Goal: Information Seeking & Learning: Find specific fact

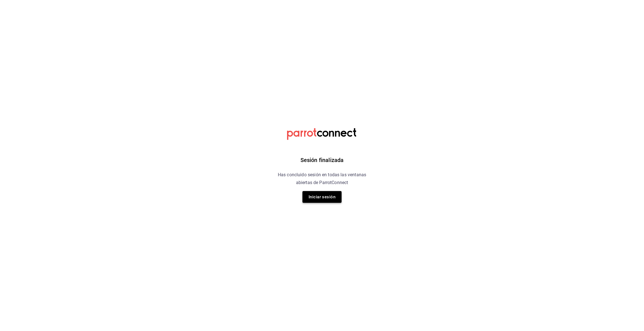
click at [328, 198] on button "Iniciar sesión" at bounding box center [321, 197] width 39 height 12
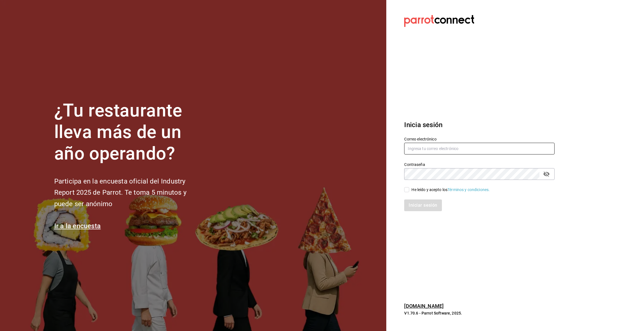
click at [451, 146] on input "text" at bounding box center [479, 149] width 150 height 12
type input "[EMAIL_ADDRESS][DOMAIN_NAME]"
click at [406, 190] on input "He leído y acepto los Términos y condiciones." at bounding box center [406, 189] width 5 height 5
checkbox input "true"
click at [410, 202] on button "Iniciar sesión" at bounding box center [423, 206] width 38 height 12
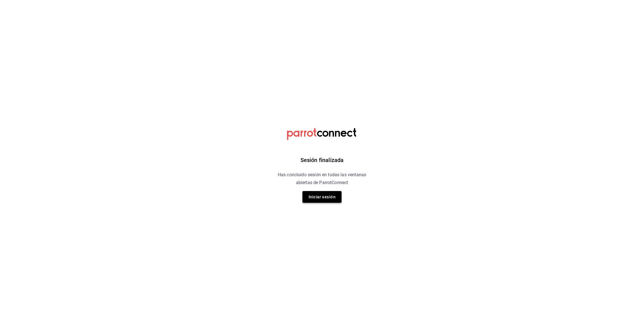
click at [318, 200] on button "Iniciar sesión" at bounding box center [321, 197] width 39 height 12
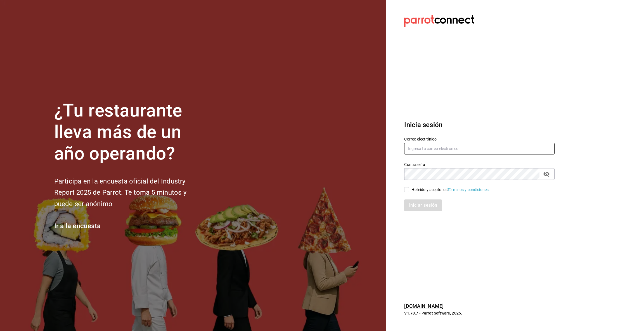
click at [410, 150] on input "text" at bounding box center [479, 149] width 150 height 12
type input "multiuser@pickup.com"
click at [407, 191] on input "He leído y acepto los Términos y condiciones." at bounding box center [406, 189] width 5 height 5
checkbox input "true"
click at [410, 203] on button "Iniciar sesión" at bounding box center [423, 206] width 38 height 12
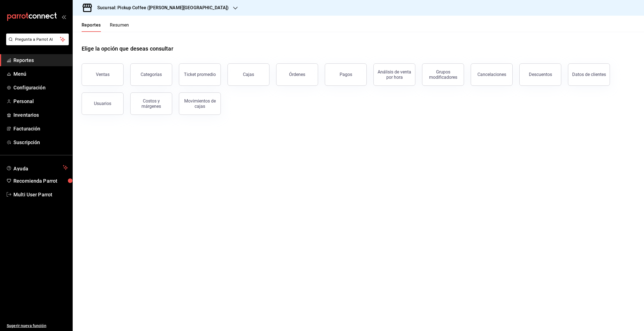
click at [120, 25] on button "Resumen" at bounding box center [119, 27] width 19 height 10
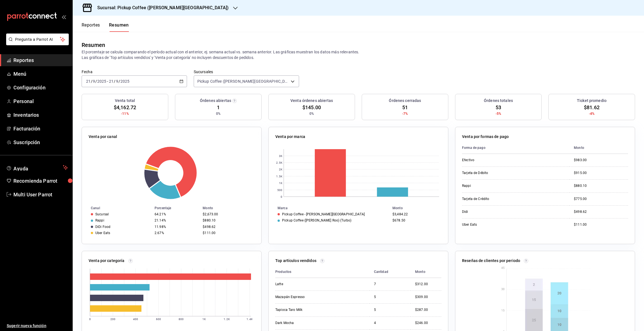
click at [181, 8] on div "Sucursal: Pickup Coffee ([PERSON_NAME][GEOGRAPHIC_DATA])" at bounding box center [158, 8] width 163 height 16
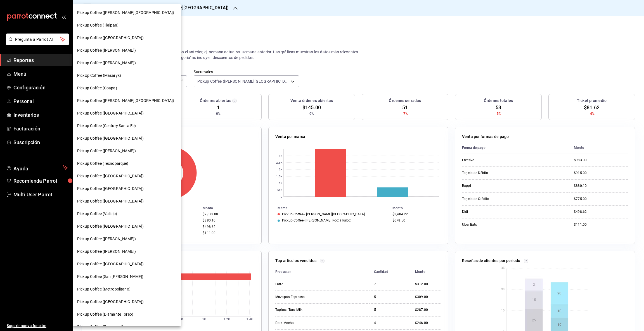
click at [116, 136] on span "Pickup Coffee ([GEOGRAPHIC_DATA])" at bounding box center [110, 139] width 67 height 6
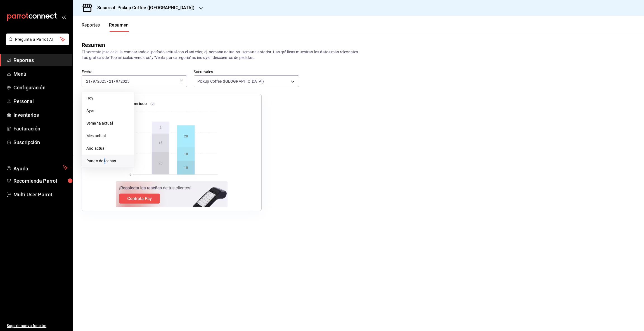
click at [105, 158] on span "Rango de fechas" at bounding box center [107, 161] width 43 height 6
click at [196, 101] on icon "button" at bounding box center [196, 101] width 2 height 3
click at [195, 155] on abbr "23" at bounding box center [196, 155] width 4 height 4
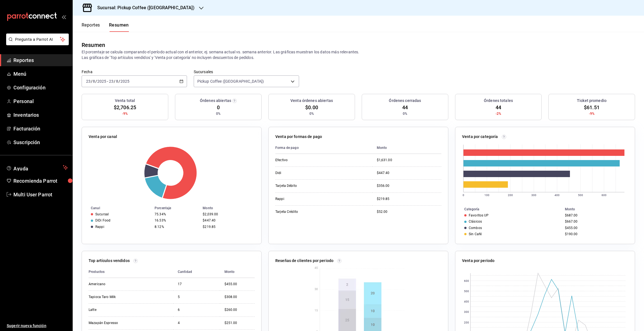
click at [88, 27] on button "Reportes" at bounding box center [91, 27] width 18 height 10
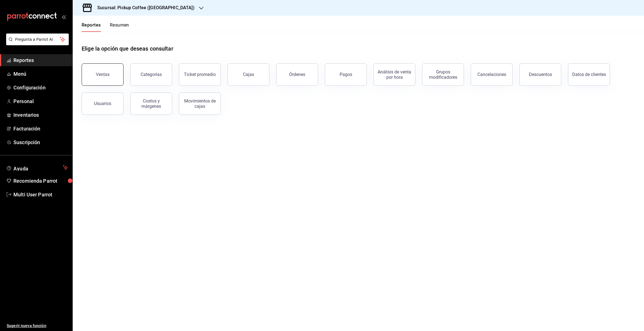
click at [103, 79] on button "Ventas" at bounding box center [103, 74] width 42 height 22
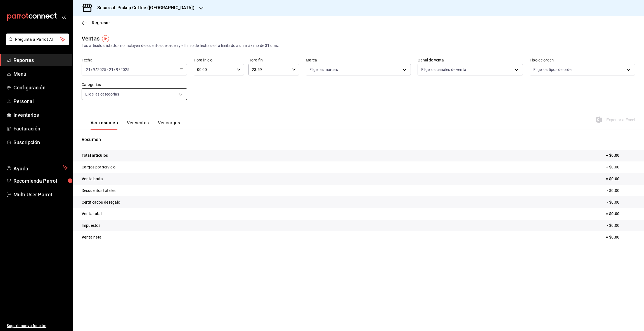
click at [180, 96] on body "Pregunta a Parrot AI Reportes Menú Configuración Personal Inventarios Facturaci…" at bounding box center [322, 165] width 644 height 331
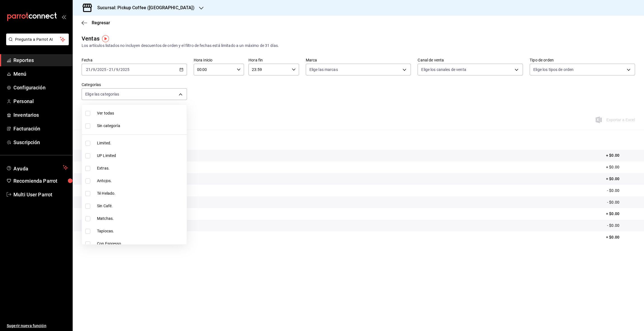
drag, startPoint x: 208, startPoint y: 100, endPoint x: 195, endPoint y: 89, distance: 16.9
click at [208, 99] on div at bounding box center [322, 165] width 644 height 331
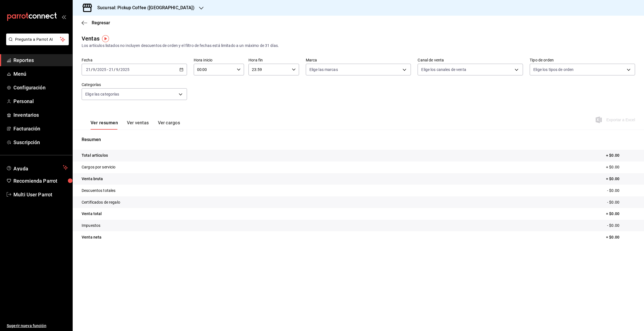
click at [180, 69] on icon "button" at bounding box center [181, 70] width 4 height 4
click at [126, 138] on span "Rango de fechas" at bounding box center [107, 137] width 43 height 6
click at [194, 90] on icon "button" at bounding box center [196, 90] width 7 height 7
click at [197, 144] on abbr "23" at bounding box center [196, 144] width 4 height 4
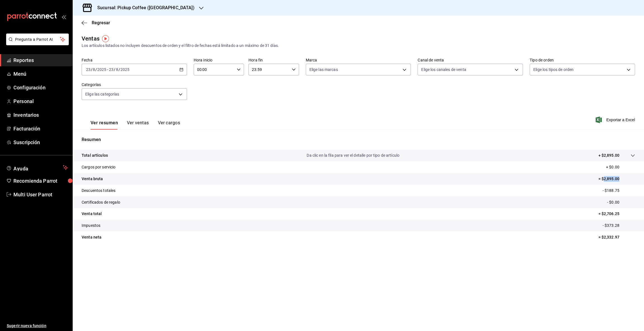
drag, startPoint x: 603, startPoint y: 178, endPoint x: 633, endPoint y: 174, distance: 30.1
click at [633, 174] on tr "Venta bruta = $2,895.00" at bounding box center [358, 179] width 571 height 12
copy p "2,895.00"
click at [181, 71] on icon "button" at bounding box center [181, 70] width 4 height 4
click at [144, 157] on button "25" at bounding box center [146, 156] width 10 height 10
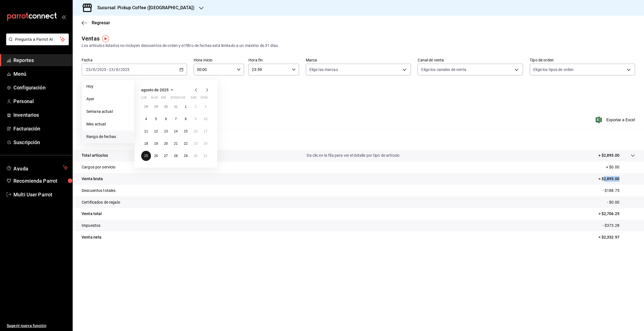
click at [145, 157] on abbr "25" at bounding box center [146, 156] width 4 height 4
drag, startPoint x: 603, startPoint y: 178, endPoint x: 637, endPoint y: 176, distance: 34.5
click at [637, 176] on tr "Venta bruta = $3,583.00" at bounding box center [358, 179] width 571 height 12
copy p "3,583.00"
click at [182, 71] on icon "button" at bounding box center [181, 70] width 4 height 4
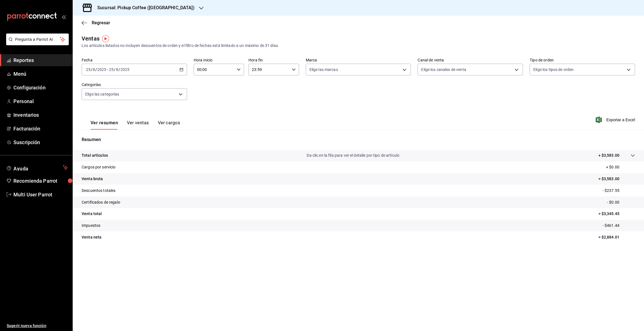
click at [182, 69] on \(Stroke\) "button" at bounding box center [181, 69] width 3 height 0
click at [194, 145] on abbr "23" at bounding box center [196, 144] width 4 height 4
click at [199, 7] on icon "button" at bounding box center [201, 8] width 4 height 4
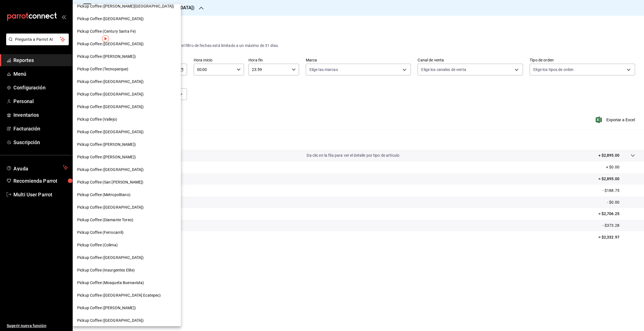
scroll to position [95, 0]
click at [115, 257] on span "Pickup Coffee (Montevideo)" at bounding box center [110, 257] width 67 height 6
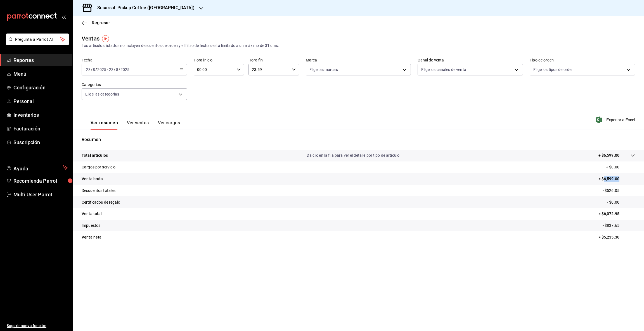
drag, startPoint x: 603, startPoint y: 178, endPoint x: 643, endPoint y: 173, distance: 40.5
click at [643, 173] on tr "Venta bruta = $6,599.00" at bounding box center [358, 179] width 571 height 12
copy p "6,599.00"
click at [181, 69] on \(Stroke\) "button" at bounding box center [181, 69] width 3 height 0
click at [117, 133] on li "Rango de fechas" at bounding box center [108, 137] width 52 height 13
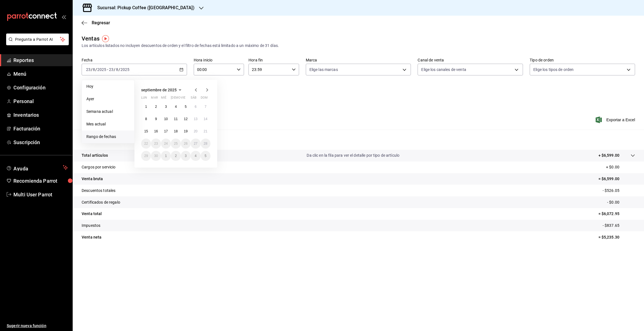
click at [194, 89] on icon "button" at bounding box center [196, 90] width 7 height 7
click at [204, 143] on abbr "24" at bounding box center [206, 144] width 4 height 4
drag, startPoint x: 604, startPoint y: 179, endPoint x: 638, endPoint y: 177, distance: 34.2
click at [638, 177] on tr "Venta bruta = $4,934.00" at bounding box center [358, 179] width 571 height 12
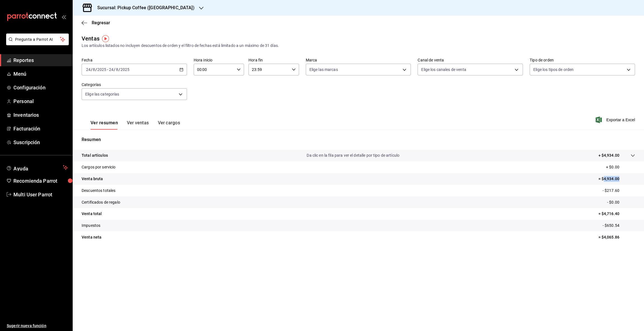
copy p "4,934.00"
click at [180, 69] on \(Stroke\) "button" at bounding box center [181, 69] width 3 height 0
click at [145, 157] on abbr "25" at bounding box center [146, 156] width 4 height 4
drag, startPoint x: 604, startPoint y: 178, endPoint x: 630, endPoint y: 174, distance: 26.0
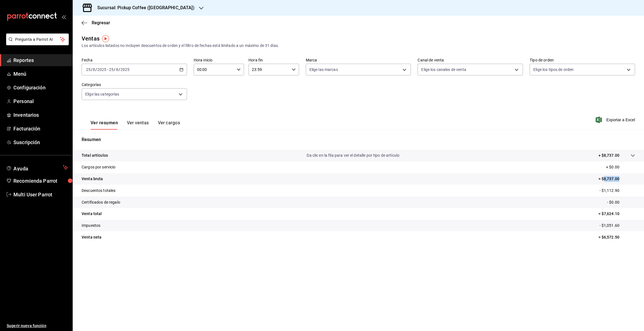
click at [630, 174] on tr "Venta bruta = $8,737.00" at bounding box center [358, 179] width 571 height 12
copy p "8,737.00"
click at [199, 8] on icon "button" at bounding box center [201, 8] width 4 height 4
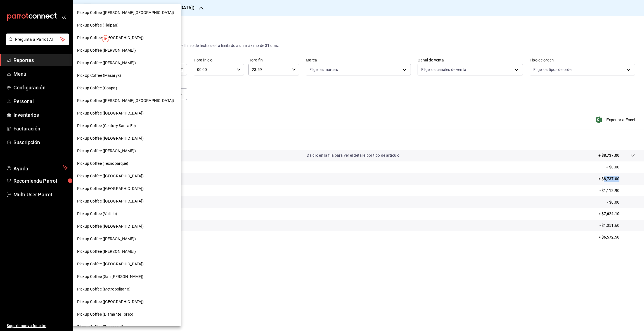
click at [119, 215] on div "Pickup Coffee (Vallejo)" at bounding box center [126, 214] width 99 height 6
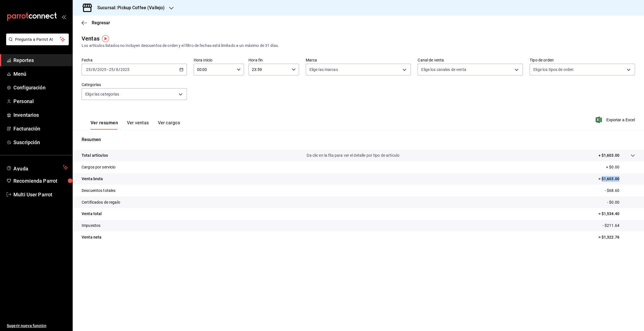
drag, startPoint x: 602, startPoint y: 178, endPoint x: 625, endPoint y: 176, distance: 23.0
click at [625, 176] on p "= $1,603.00" at bounding box center [616, 179] width 37 height 6
click at [614, 179] on p "= $1,603.00" at bounding box center [616, 179] width 37 height 6
drag, startPoint x: 604, startPoint y: 178, endPoint x: 624, endPoint y: 176, distance: 20.5
click at [624, 176] on p "= $1,603.00" at bounding box center [616, 179] width 37 height 6
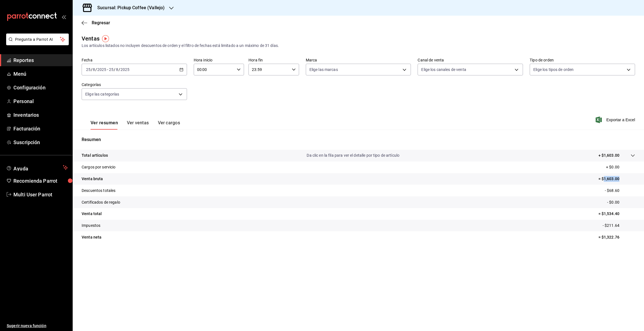
copy p "1,603.00"
click at [171, 8] on icon "button" at bounding box center [171, 8] width 4 height 3
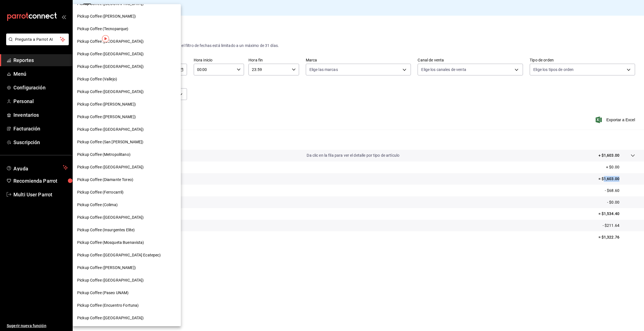
scroll to position [160, 0]
click at [136, 241] on span "Pickup Coffee (Pabellon Cuauhtemoc)" at bounding box center [106, 243] width 59 height 6
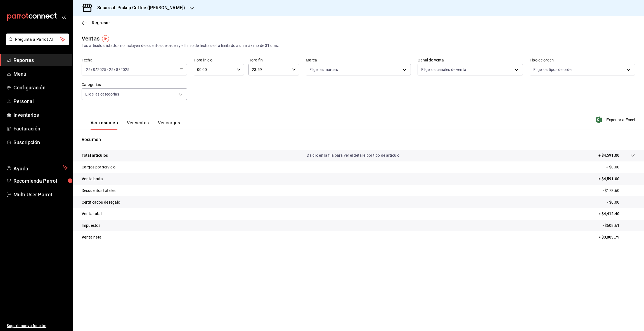
click at [179, 69] on icon "button" at bounding box center [181, 70] width 4 height 4
click at [115, 134] on span "Rango de fechas" at bounding box center [107, 137] width 43 height 6
click at [196, 88] on icon "button" at bounding box center [196, 90] width 7 height 7
click at [195, 144] on abbr "23" at bounding box center [196, 144] width 4 height 4
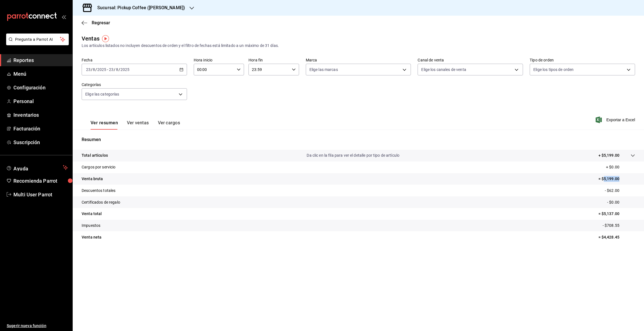
drag, startPoint x: 604, startPoint y: 178, endPoint x: 631, endPoint y: 178, distance: 27.7
click at [631, 178] on p "= $5,199.00" at bounding box center [616, 179] width 37 height 6
copy p "5,199.00"
click at [181, 67] on div "2025-08-23 23 / 8 / 2025 - 2025-08-23 23 / 8 / 2025" at bounding box center [134, 70] width 105 height 12
click at [204, 144] on abbr "24" at bounding box center [206, 144] width 4 height 4
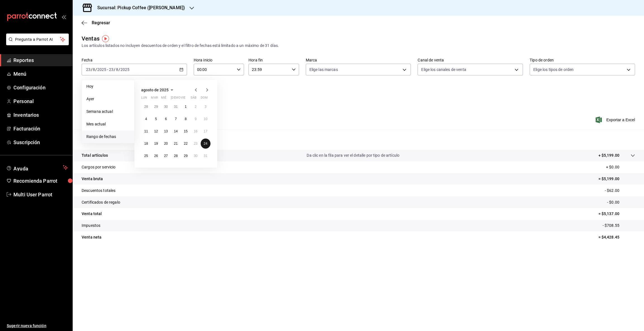
click at [204, 144] on abbr "24" at bounding box center [206, 144] width 4 height 4
drag, startPoint x: 603, startPoint y: 178, endPoint x: 635, endPoint y: 178, distance: 31.3
click at [635, 178] on p "= $3,673.00" at bounding box center [616, 179] width 37 height 6
copy p "3,673.00"
click at [179, 70] on icon "button" at bounding box center [181, 70] width 4 height 4
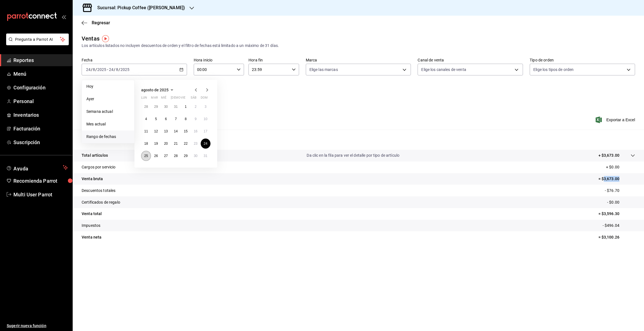
click at [147, 157] on abbr "25" at bounding box center [146, 156] width 4 height 4
click at [602, 178] on p "= $4,591.00" at bounding box center [616, 179] width 37 height 6
drag, startPoint x: 604, startPoint y: 179, endPoint x: 643, endPoint y: 176, distance: 39.5
click at [643, 176] on tr "Venta bruta = $4,591.00" at bounding box center [358, 179] width 571 height 12
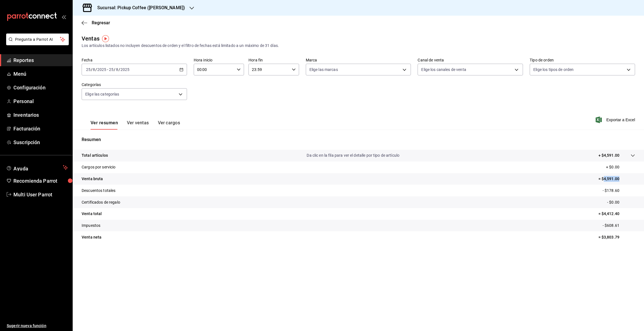
copy p "4,591.00"
click at [194, 9] on icon "button" at bounding box center [192, 8] width 4 height 4
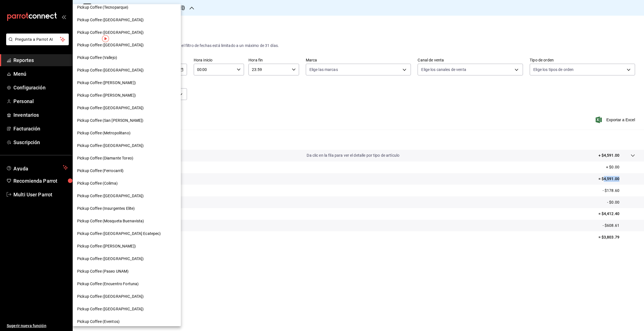
scroll to position [160, 0]
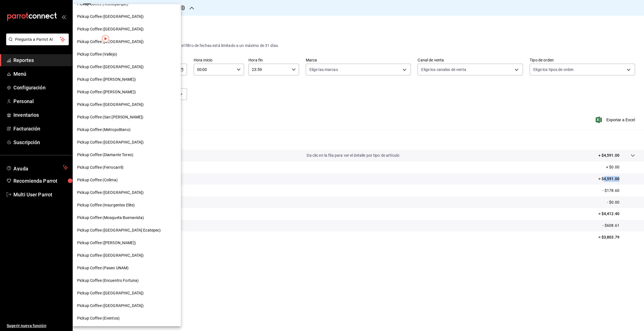
click at [121, 305] on span "Pickup Coffee (Monterrey)" at bounding box center [110, 306] width 67 height 6
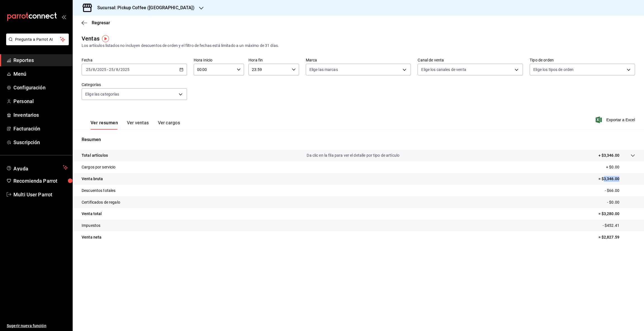
drag, startPoint x: 604, startPoint y: 179, endPoint x: 640, endPoint y: 176, distance: 35.4
click at [640, 176] on tr "Venta bruta = $3,346.00" at bounding box center [358, 179] width 571 height 12
copy p "3,346.00"
click at [183, 70] on icon "button" at bounding box center [181, 70] width 4 height 4
click at [108, 139] on span "Rango de fechas" at bounding box center [107, 137] width 43 height 6
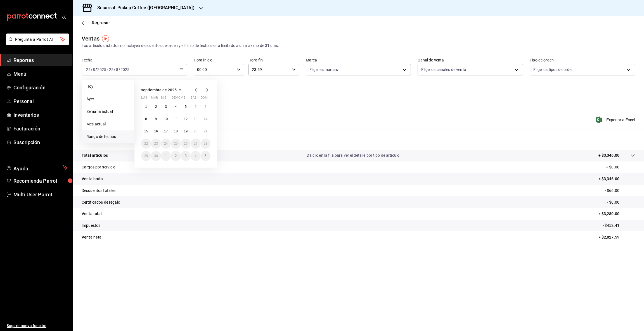
click at [110, 136] on span "Rango de fechas" at bounding box center [107, 137] width 43 height 6
click at [196, 89] on icon "button" at bounding box center [196, 90] width 7 height 7
click at [197, 141] on button "23" at bounding box center [196, 144] width 10 height 10
drag, startPoint x: 603, startPoint y: 176, endPoint x: 625, endPoint y: 174, distance: 22.2
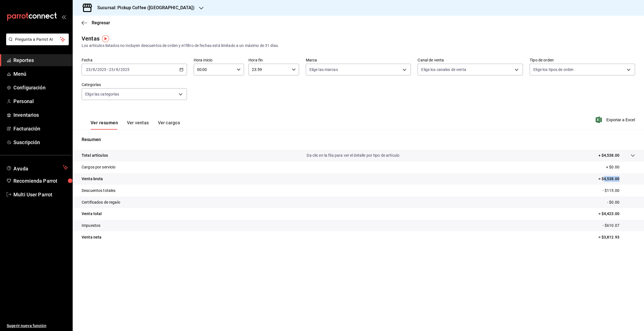
click at [625, 174] on tr "Venta bruta = $4,538.00" at bounding box center [358, 179] width 571 height 12
click at [181, 68] on icon "button" at bounding box center [181, 70] width 4 height 4
click at [206, 143] on abbr "24" at bounding box center [206, 144] width 4 height 4
drag, startPoint x: 604, startPoint y: 177, endPoint x: 641, endPoint y: 181, distance: 37.4
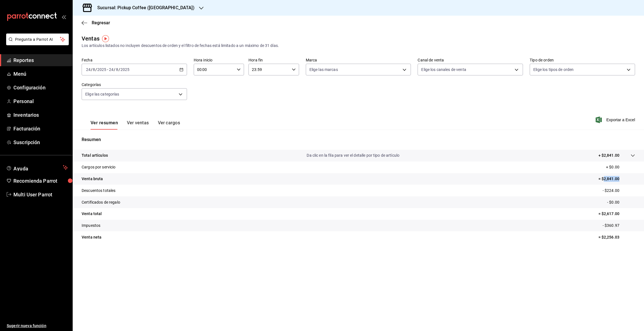
click at [641, 181] on tr "Venta bruta = $2,841.00" at bounding box center [358, 179] width 571 height 12
click at [181, 68] on icon "button" at bounding box center [181, 70] width 4 height 4
click at [145, 155] on abbr "25" at bounding box center [146, 156] width 4 height 4
drag, startPoint x: 604, startPoint y: 179, endPoint x: 640, endPoint y: 178, distance: 35.8
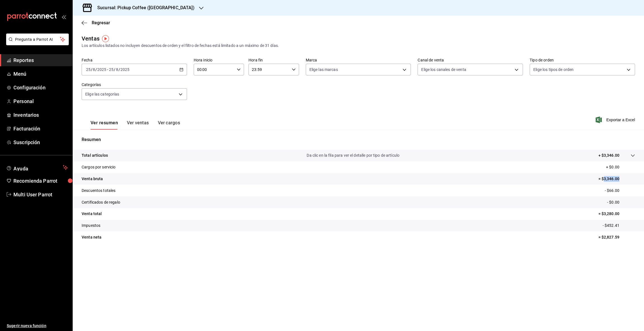
click at [640, 178] on tr "Venta bruta = $3,346.00" at bounding box center [358, 179] width 571 height 12
click at [199, 7] on icon "button" at bounding box center [201, 8] width 4 height 4
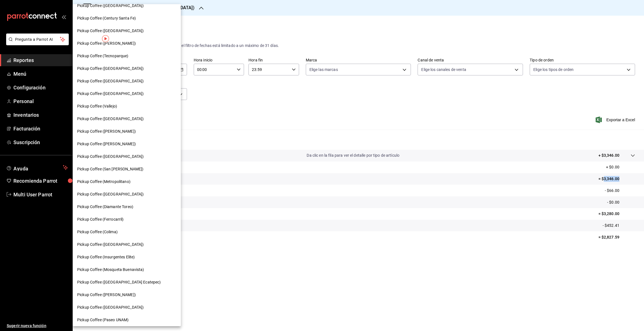
scroll to position [109, 0]
click at [103, 233] on span "Pickup Coffee (Colima)" at bounding box center [97, 231] width 41 height 6
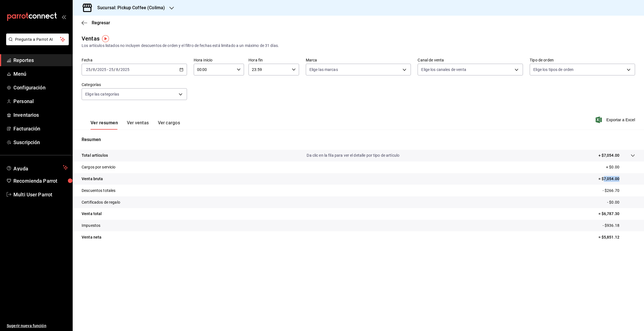
drag, startPoint x: 604, startPoint y: 178, endPoint x: 622, endPoint y: 178, distance: 17.3
click at [622, 178] on p "= $7,054.00" at bounding box center [616, 179] width 37 height 6
click at [181, 67] on div "2025-08-25 25 / 8 / 2025 - 2025-08-25 25 / 8 / 2025" at bounding box center [134, 70] width 105 height 12
click at [115, 139] on span "Rango de fechas" at bounding box center [107, 137] width 43 height 6
click at [197, 89] on icon "button" at bounding box center [196, 89] width 2 height 3
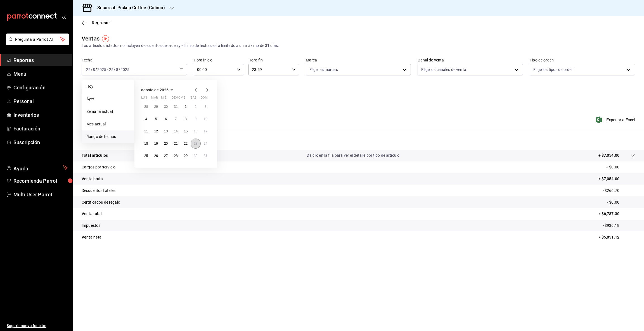
click at [195, 143] on abbr "23" at bounding box center [196, 144] width 4 height 4
drag, startPoint x: 601, startPoint y: 179, endPoint x: 638, endPoint y: 176, distance: 36.8
click at [638, 176] on tr "Venta bruta = $10,210.00" at bounding box center [358, 179] width 571 height 12
click at [181, 68] on icon "button" at bounding box center [181, 70] width 4 height 4
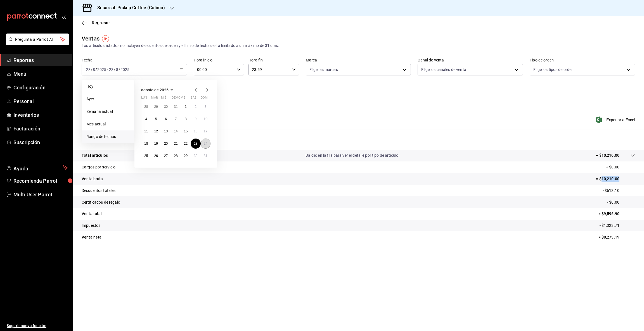
click at [207, 144] on abbr "24" at bounding box center [206, 144] width 4 height 4
drag, startPoint x: 604, startPoint y: 176, endPoint x: 640, endPoint y: 176, distance: 36.3
click at [640, 176] on tr "Venta bruta = $9,100.00" at bounding box center [358, 179] width 571 height 12
click at [183, 69] on div "2025-08-24 24 / 8 / 2025 - 2025-08-24 24 / 8 / 2025" at bounding box center [134, 70] width 105 height 12
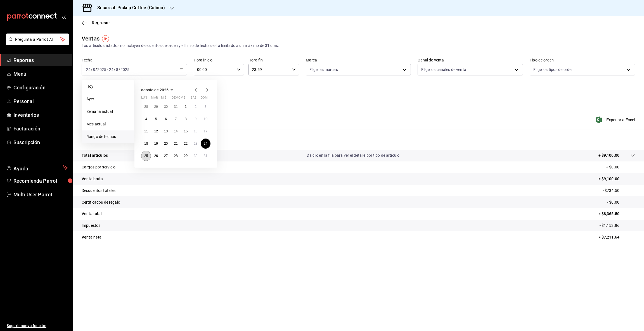
click at [146, 155] on abbr "25" at bounding box center [146, 156] width 4 height 4
drag, startPoint x: 604, startPoint y: 179, endPoint x: 627, endPoint y: 178, distance: 22.9
click at [627, 178] on p "= $7,054.00" at bounding box center [616, 179] width 37 height 6
click at [172, 8] on icon "button" at bounding box center [171, 8] width 4 height 4
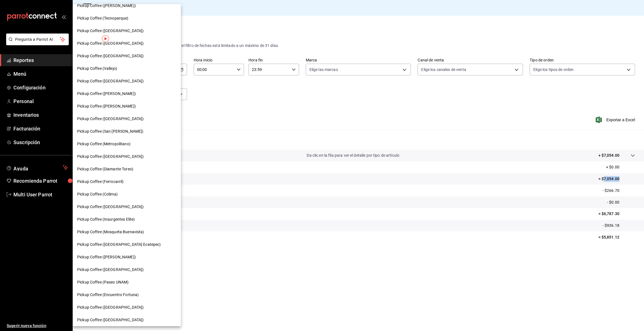
scroll to position [160, 0]
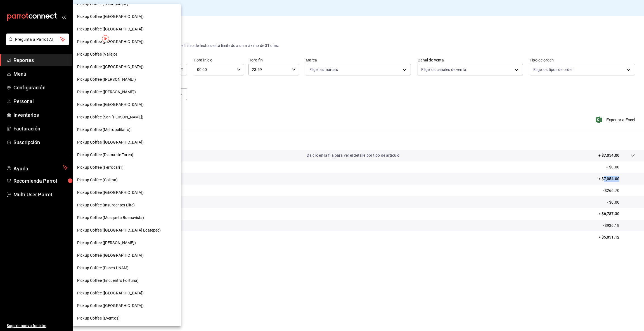
click at [134, 275] on div "Pickup Coffee (Encuentro Fortuna)" at bounding box center [127, 281] width 108 height 13
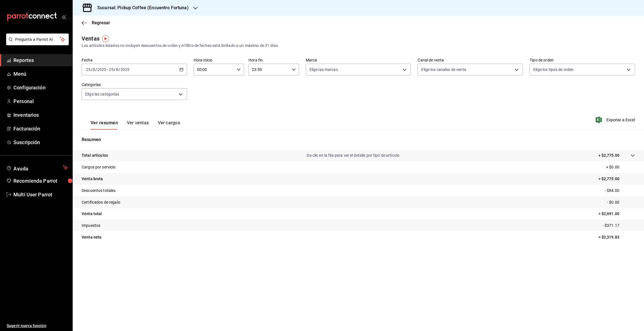
click at [181, 70] on icon "button" at bounding box center [181, 70] width 4 height 4
click at [115, 136] on span "Rango de fechas" at bounding box center [107, 137] width 43 height 6
click at [197, 88] on icon "button" at bounding box center [196, 90] width 7 height 7
click at [196, 143] on abbr "23" at bounding box center [196, 144] width 4 height 4
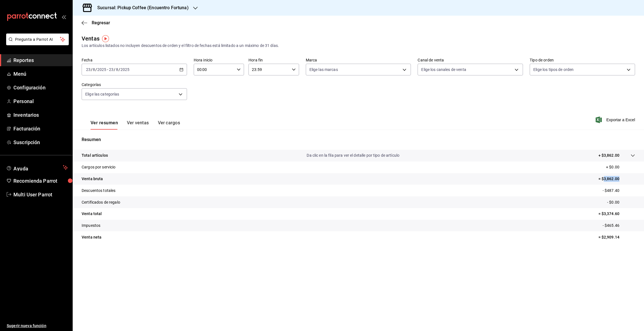
drag, startPoint x: 604, startPoint y: 177, endPoint x: 640, endPoint y: 175, distance: 36.7
click at [640, 175] on tr "Venta bruta = $3,862.00" at bounding box center [358, 179] width 571 height 12
click at [182, 70] on icon "button" at bounding box center [181, 70] width 4 height 4
click at [203, 146] on button "24" at bounding box center [206, 144] width 10 height 10
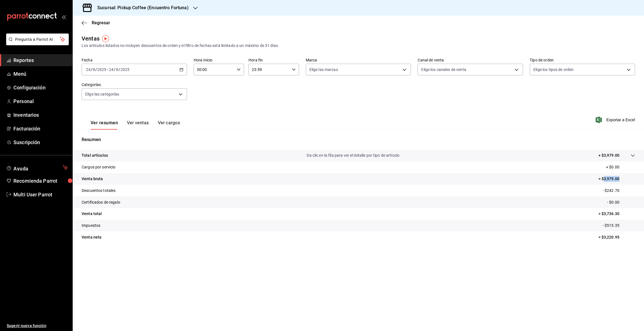
drag, startPoint x: 603, startPoint y: 178, endPoint x: 643, endPoint y: 175, distance: 40.7
click at [643, 175] on tr "Venta bruta = $3,979.00" at bounding box center [358, 179] width 571 height 12
click at [181, 68] on icon "button" at bounding box center [181, 70] width 4 height 4
click at [143, 157] on button "25" at bounding box center [146, 156] width 10 height 10
click at [144, 157] on button "25" at bounding box center [146, 156] width 10 height 10
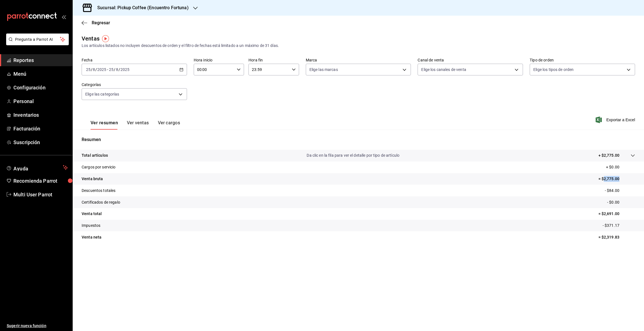
drag, startPoint x: 604, startPoint y: 178, endPoint x: 636, endPoint y: 182, distance: 32.4
click at [636, 182] on tr "Venta bruta = $2,775.00" at bounding box center [358, 179] width 571 height 12
click at [193, 7] on icon "button" at bounding box center [195, 8] width 4 height 3
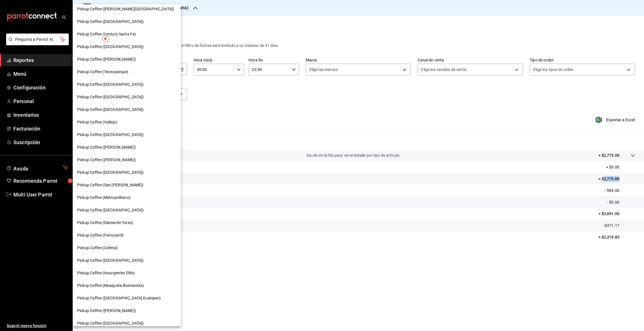
scroll to position [90, 0]
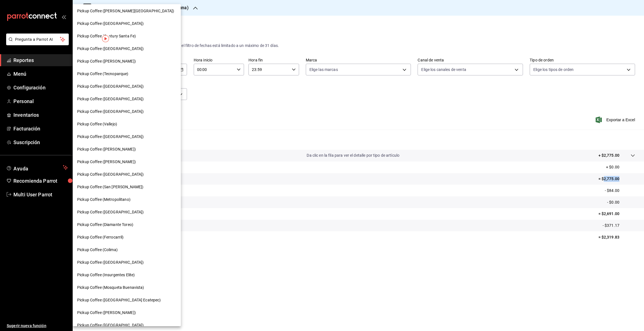
click at [122, 71] on span "Pickup Coffee (Tecnoparque)" at bounding box center [102, 74] width 51 height 6
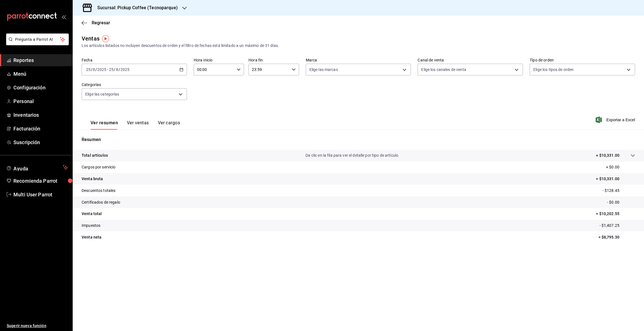
click at [180, 68] on icon "button" at bounding box center [181, 70] width 4 height 4
click at [128, 135] on span "Rango de fechas" at bounding box center [107, 137] width 43 height 6
click at [196, 89] on icon "button" at bounding box center [196, 89] width 2 height 3
click at [194, 146] on button "23" at bounding box center [196, 144] width 10 height 10
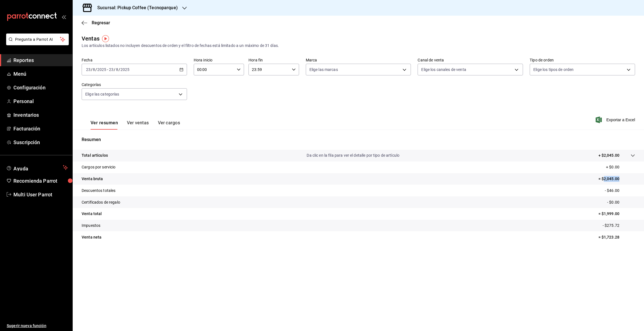
drag, startPoint x: 603, startPoint y: 178, endPoint x: 642, endPoint y: 174, distance: 38.8
click at [642, 174] on tr "Venta bruta = $2,045.00" at bounding box center [358, 179] width 571 height 12
click at [180, 68] on \(Stroke\) "button" at bounding box center [181, 69] width 3 height 3
click at [204, 144] on abbr "24" at bounding box center [206, 144] width 4 height 4
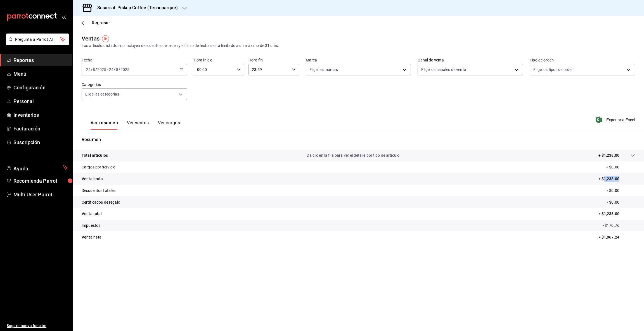
drag, startPoint x: 604, startPoint y: 179, endPoint x: 638, endPoint y: 179, distance: 34.9
click at [638, 179] on tr "Venta bruta = $1,238.00" at bounding box center [358, 179] width 571 height 12
click at [182, 72] on div "2025-08-24 24 / 8 / 2025 - 2025-08-24 24 / 8 / 2025" at bounding box center [134, 70] width 105 height 12
click at [145, 155] on abbr "25" at bounding box center [146, 156] width 4 height 4
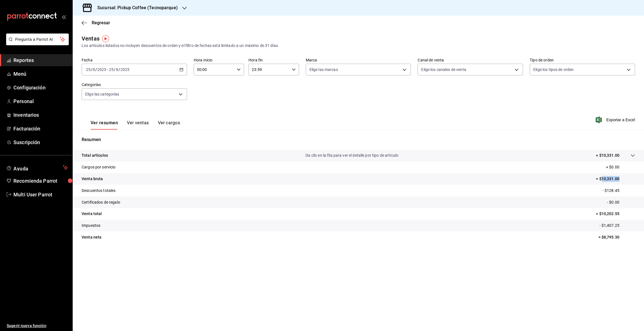
drag, startPoint x: 601, startPoint y: 177, endPoint x: 637, endPoint y: 179, distance: 36.1
click at [637, 179] on tr "Venta bruta = $10,331.00" at bounding box center [358, 179] width 571 height 12
click at [182, 7] on icon "button" at bounding box center [184, 8] width 4 height 4
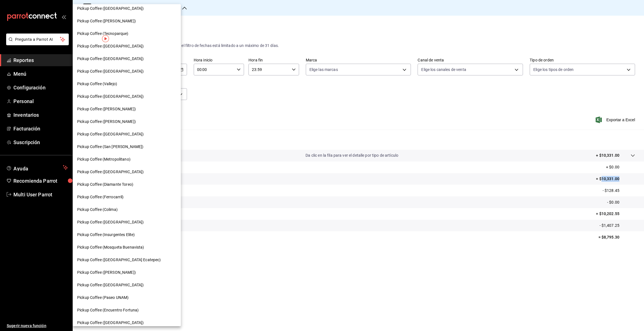
scroll to position [160, 0]
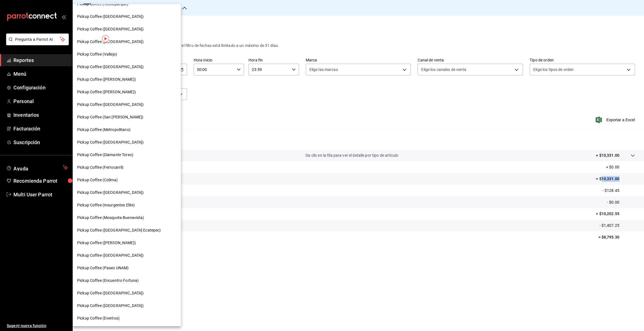
click at [118, 77] on span "Pickup Coffee (Cuauhtemoc)" at bounding box center [106, 80] width 59 height 6
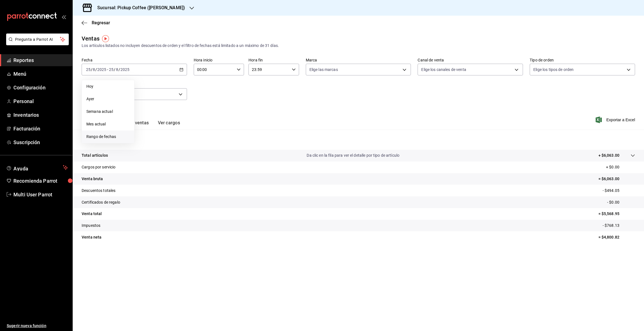
click at [113, 136] on span "Rango de fechas" at bounding box center [107, 137] width 43 height 6
click at [195, 89] on icon "button" at bounding box center [196, 90] width 7 height 7
click at [197, 143] on abbr "23" at bounding box center [196, 144] width 4 height 4
drag, startPoint x: 603, startPoint y: 178, endPoint x: 628, endPoint y: 178, distance: 24.9
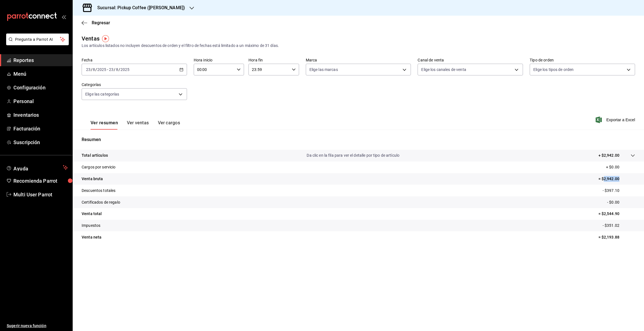
click at [628, 178] on p "= $2,942.00" at bounding box center [616, 179] width 37 height 6
click at [180, 69] on \(Stroke\) "button" at bounding box center [181, 69] width 3 height 0
click at [204, 142] on abbr "24" at bounding box center [206, 144] width 4 height 4
drag, startPoint x: 604, startPoint y: 178, endPoint x: 636, endPoint y: 177, distance: 31.9
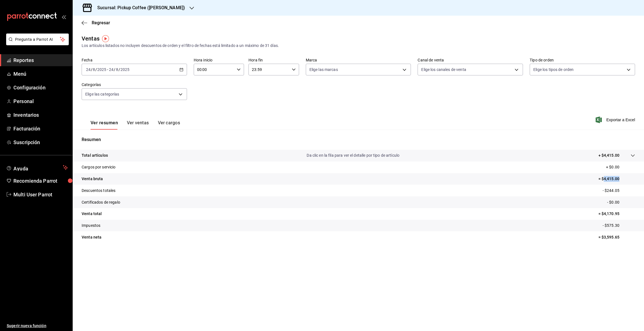
click at [636, 177] on tr "Venta bruta = $4,415.00" at bounding box center [358, 179] width 571 height 12
click at [182, 67] on div "2025-08-24 24 / 8 / 2025 - 2025-08-24 24 / 8 / 2025" at bounding box center [134, 70] width 105 height 12
click at [146, 156] on abbr "25" at bounding box center [146, 156] width 4 height 4
drag, startPoint x: 604, startPoint y: 176, endPoint x: 623, endPoint y: 177, distance: 19.0
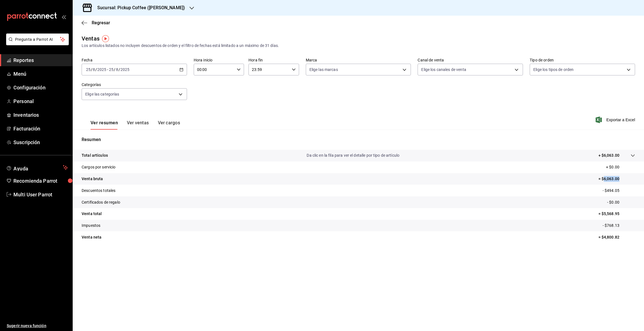
click at [623, 177] on p "= $6,063.00" at bounding box center [616, 179] width 37 height 6
click at [190, 10] on icon "button" at bounding box center [192, 8] width 4 height 4
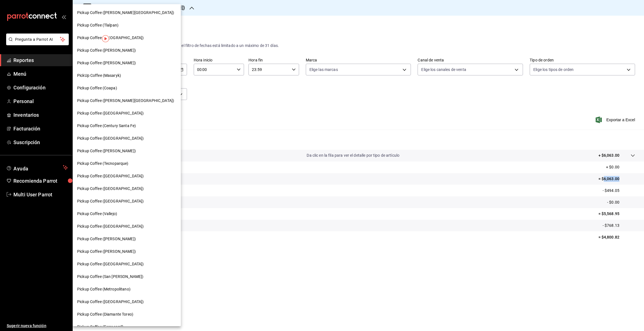
click at [126, 88] on div "Pickup Coffee (Coapa)" at bounding box center [126, 88] width 99 height 6
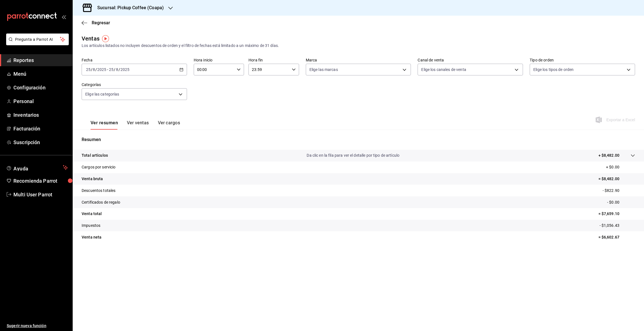
click at [182, 69] on \(Stroke\) "button" at bounding box center [181, 69] width 3 height 0
click at [120, 139] on span "Rango de fechas" at bounding box center [107, 137] width 43 height 6
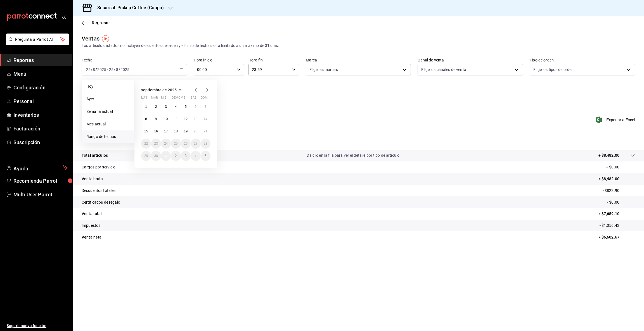
click at [195, 88] on icon "button" at bounding box center [196, 90] width 7 height 7
click at [195, 144] on abbr "23" at bounding box center [196, 144] width 4 height 4
drag, startPoint x: 602, startPoint y: 176, endPoint x: 621, endPoint y: 177, distance: 19.0
click at [621, 177] on p "= $12,410.00" at bounding box center [615, 179] width 39 height 6
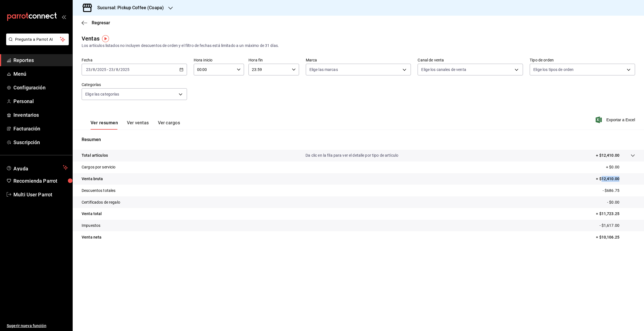
click at [182, 70] on icon "button" at bounding box center [181, 70] width 4 height 4
click at [207, 144] on abbr "24" at bounding box center [206, 144] width 4 height 4
drag, startPoint x: 602, startPoint y: 178, endPoint x: 628, endPoint y: 178, distance: 25.4
click at [628, 178] on p "= $11,226.00" at bounding box center [615, 179] width 39 height 6
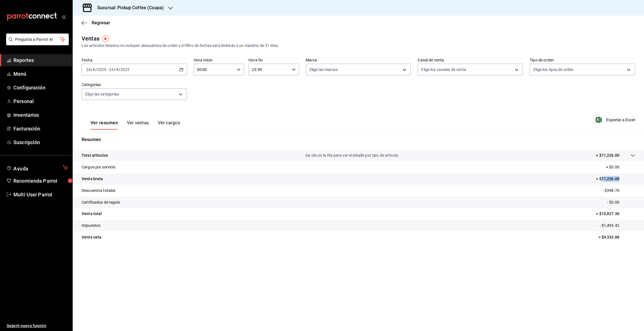
click at [182, 69] on icon "button" at bounding box center [181, 70] width 4 height 4
click at [145, 155] on abbr "25" at bounding box center [146, 156] width 4 height 4
drag, startPoint x: 603, startPoint y: 178, endPoint x: 632, endPoint y: 175, distance: 29.2
click at [632, 175] on tr "Venta bruta = $8,482.00" at bounding box center [358, 179] width 571 height 12
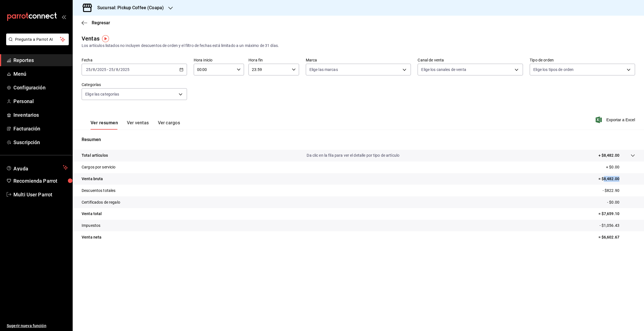
click at [172, 7] on icon "button" at bounding box center [170, 8] width 4 height 4
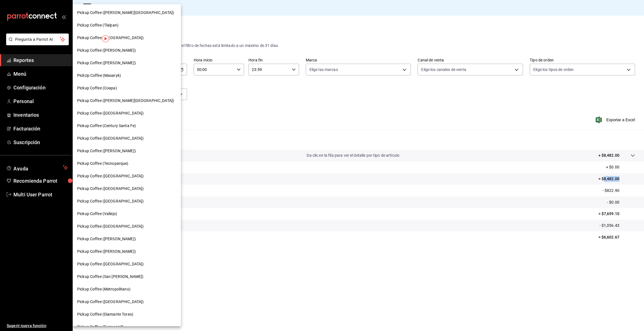
click at [123, 275] on span "Pickup Coffee (San Jeronimo)" at bounding box center [110, 277] width 66 height 6
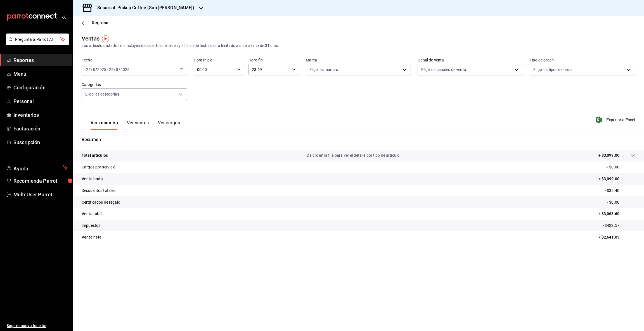
click at [180, 70] on icon "button" at bounding box center [181, 70] width 4 height 4
click at [121, 137] on span "Rango de fechas" at bounding box center [107, 137] width 43 height 6
click at [194, 88] on icon "button" at bounding box center [196, 90] width 7 height 7
click at [195, 144] on abbr "23" at bounding box center [196, 144] width 4 height 4
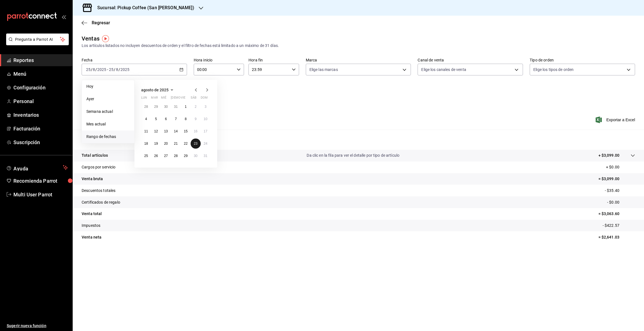
click at [195, 144] on abbr "23" at bounding box center [196, 144] width 4 height 4
drag, startPoint x: 604, startPoint y: 177, endPoint x: 643, endPoint y: 178, distance: 39.4
click at [643, 178] on tr "Venta bruta = $3,521.00" at bounding box center [358, 179] width 571 height 12
click at [180, 70] on icon "button" at bounding box center [181, 70] width 4 height 4
click at [203, 144] on button "24" at bounding box center [206, 144] width 10 height 10
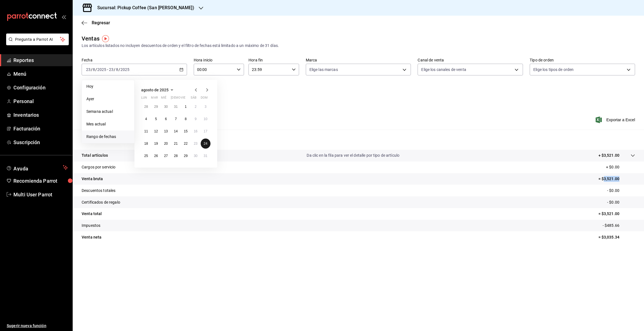
click at [204, 144] on button "24" at bounding box center [206, 144] width 10 height 10
drag, startPoint x: 603, startPoint y: 178, endPoint x: 624, endPoint y: 178, distance: 20.7
click at [624, 178] on p "= $4,103.00" at bounding box center [616, 179] width 37 height 6
click at [182, 70] on icon "button" at bounding box center [181, 70] width 4 height 4
click at [147, 155] on abbr "25" at bounding box center [146, 156] width 4 height 4
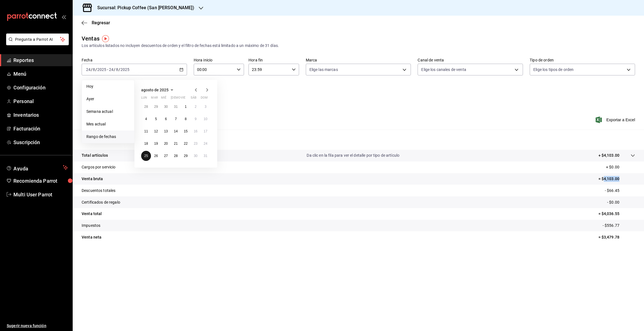
click at [147, 155] on abbr "25" at bounding box center [146, 156] width 4 height 4
drag, startPoint x: 604, startPoint y: 178, endPoint x: 640, endPoint y: 176, distance: 35.8
click at [640, 176] on tr "Venta bruta = $3,099.00" at bounding box center [358, 179] width 571 height 12
click at [199, 8] on icon "button" at bounding box center [201, 8] width 4 height 3
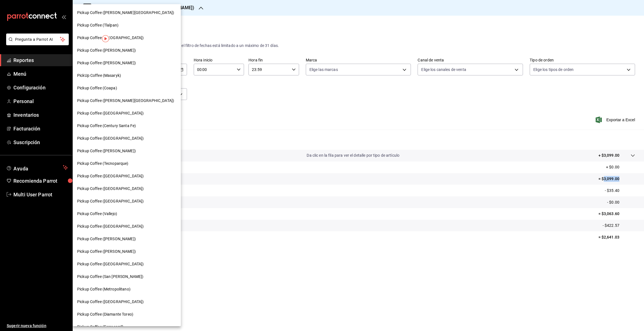
click at [120, 112] on div "Pickup Coffee (UNAM)" at bounding box center [126, 113] width 99 height 6
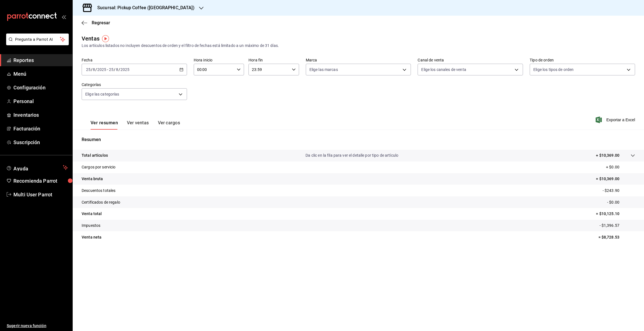
click at [182, 68] on icon "button" at bounding box center [181, 70] width 4 height 4
click at [125, 134] on span "Rango de fechas" at bounding box center [107, 137] width 43 height 6
click at [195, 90] on icon "button" at bounding box center [196, 89] width 2 height 3
click at [198, 144] on button "23" at bounding box center [196, 144] width 10 height 10
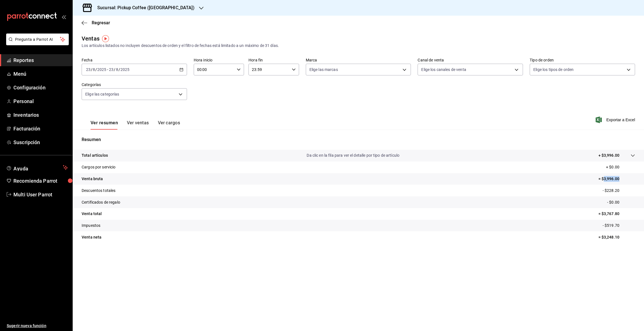
drag, startPoint x: 603, startPoint y: 180, endPoint x: 643, endPoint y: 177, distance: 40.4
click at [643, 177] on tr "Venta bruta = $3,996.00" at bounding box center [358, 179] width 571 height 12
click at [182, 68] on icon "button" at bounding box center [181, 70] width 4 height 4
click at [207, 144] on abbr "24" at bounding box center [206, 144] width 4 height 4
click at [207, 143] on abbr "24" at bounding box center [206, 144] width 4 height 4
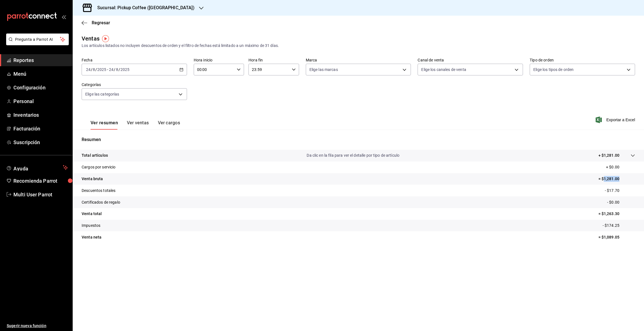
drag, startPoint x: 603, startPoint y: 178, endPoint x: 623, endPoint y: 176, distance: 20.5
click at [623, 176] on p "= $1,281.00" at bounding box center [616, 179] width 37 height 6
click at [183, 69] on \(Stroke\) "button" at bounding box center [181, 69] width 3 height 3
click at [148, 156] on button "25" at bounding box center [146, 156] width 10 height 10
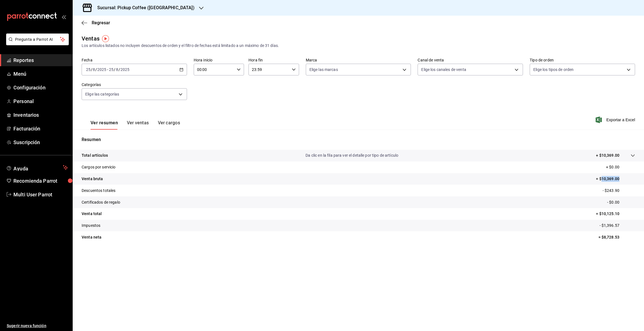
drag, startPoint x: 602, startPoint y: 178, endPoint x: 629, endPoint y: 177, distance: 27.1
click at [629, 177] on p "= $10,369.00" at bounding box center [615, 179] width 39 height 6
click at [167, 7] on div "Sucursal: Pickup Coffee (UNAM)" at bounding box center [141, 8] width 129 height 16
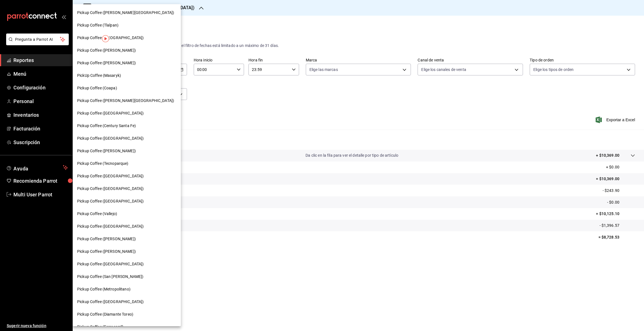
click at [130, 52] on div "Pickup Coffee (Miguel Angel)" at bounding box center [126, 51] width 99 height 6
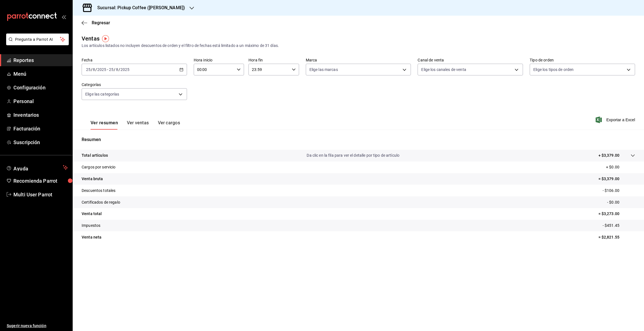
click at [183, 70] on div "2025-08-25 25 / 8 / 2025 - 2025-08-25 25 / 8 / 2025" at bounding box center [134, 70] width 105 height 12
click at [101, 136] on span "Rango de fechas" at bounding box center [107, 137] width 43 height 6
click at [195, 89] on icon "button" at bounding box center [196, 90] width 7 height 7
click at [195, 142] on abbr "23" at bounding box center [196, 144] width 4 height 4
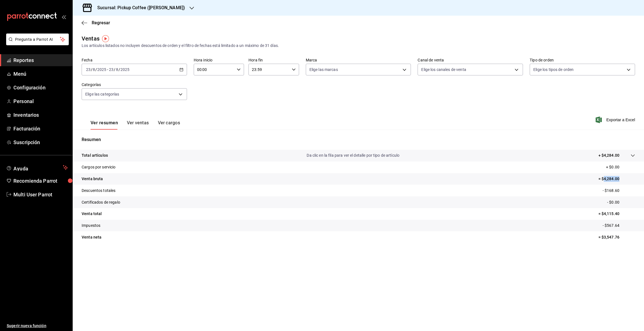
drag, startPoint x: 604, startPoint y: 178, endPoint x: 641, endPoint y: 180, distance: 37.0
click at [641, 180] on tr "Venta bruta = $4,284.00" at bounding box center [358, 179] width 571 height 12
click at [181, 70] on icon "button" at bounding box center [181, 70] width 4 height 4
click at [206, 143] on abbr "24" at bounding box center [206, 144] width 4 height 4
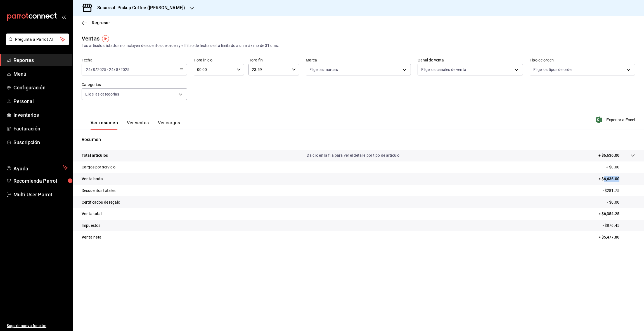
drag, startPoint x: 603, startPoint y: 178, endPoint x: 623, endPoint y: 173, distance: 21.2
click at [623, 173] on tr "Venta bruta = $6,636.00" at bounding box center [358, 179] width 571 height 12
click at [181, 70] on icon "button" at bounding box center [181, 70] width 4 height 4
click at [145, 158] on button "25" at bounding box center [146, 156] width 10 height 10
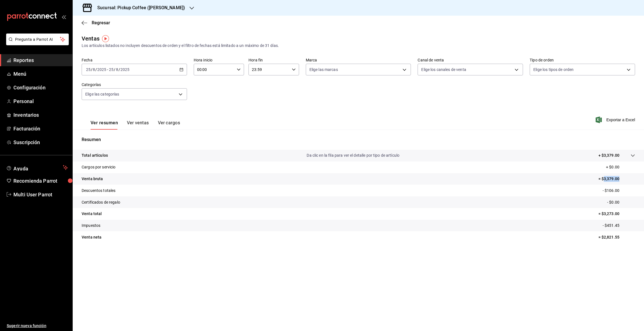
drag, startPoint x: 605, startPoint y: 179, endPoint x: 622, endPoint y: 176, distance: 17.5
click at [622, 176] on p "= $3,379.00" at bounding box center [616, 179] width 37 height 6
click at [190, 10] on icon "button" at bounding box center [192, 8] width 4 height 4
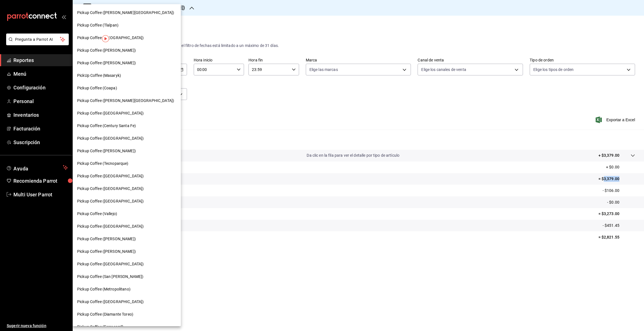
click at [122, 27] on div "Pickup Coffee (Tlalpan)" at bounding box center [126, 25] width 99 height 6
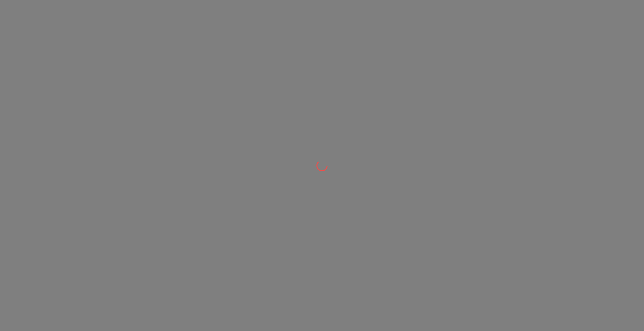
click at [122, 27] on div at bounding box center [322, 165] width 644 height 331
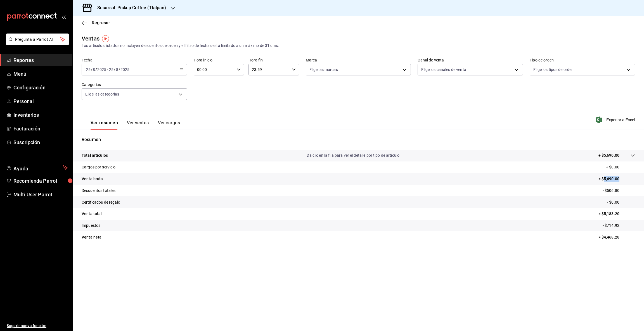
drag, startPoint x: 604, startPoint y: 178, endPoint x: 626, endPoint y: 178, distance: 21.5
click at [626, 178] on p "= $5,690.00" at bounding box center [616, 179] width 37 height 6
click at [181, 70] on icon "button" at bounding box center [181, 70] width 4 height 4
click at [118, 134] on span "Rango de fechas" at bounding box center [107, 137] width 43 height 6
click at [194, 91] on icon "button" at bounding box center [196, 90] width 7 height 7
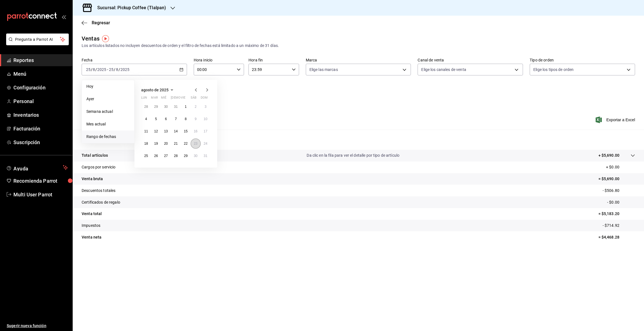
click at [196, 144] on abbr "23" at bounding box center [196, 144] width 4 height 4
drag, startPoint x: 604, startPoint y: 177, endPoint x: 639, endPoint y: 174, distance: 35.3
click at [639, 174] on tr "Venta bruta = $5,588.00" at bounding box center [358, 179] width 571 height 12
click at [182, 69] on \(Stroke\) "button" at bounding box center [181, 69] width 3 height 0
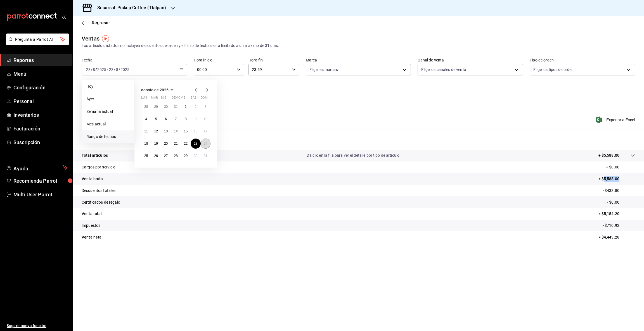
click at [203, 144] on button "24" at bounding box center [206, 144] width 10 height 10
drag, startPoint x: 604, startPoint y: 177, endPoint x: 642, endPoint y: 175, distance: 38.1
click at [642, 175] on tr "Venta bruta = $7,151.00" at bounding box center [358, 179] width 571 height 12
click at [181, 70] on icon "button" at bounding box center [181, 70] width 4 height 4
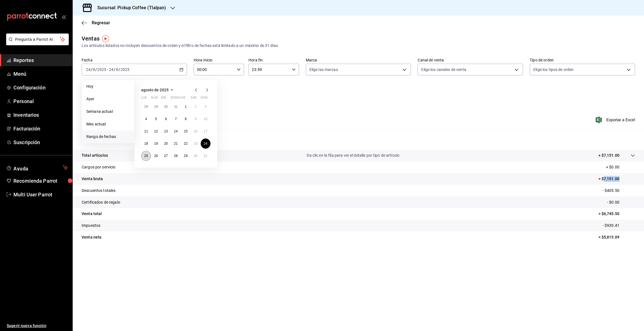
click at [145, 157] on abbr "25" at bounding box center [146, 156] width 4 height 4
click at [145, 158] on button "25" at bounding box center [146, 156] width 10 height 10
drag, startPoint x: 603, startPoint y: 179, endPoint x: 640, endPoint y: 177, distance: 37.2
click at [640, 177] on tr "Venta bruta = $5,690.00" at bounding box center [358, 179] width 571 height 12
click at [173, 8] on icon "button" at bounding box center [173, 8] width 4 height 4
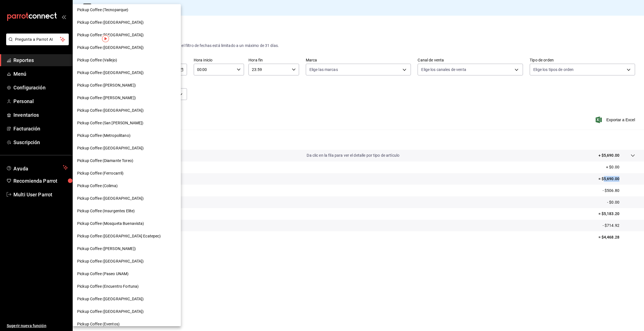
scroll to position [160, 0]
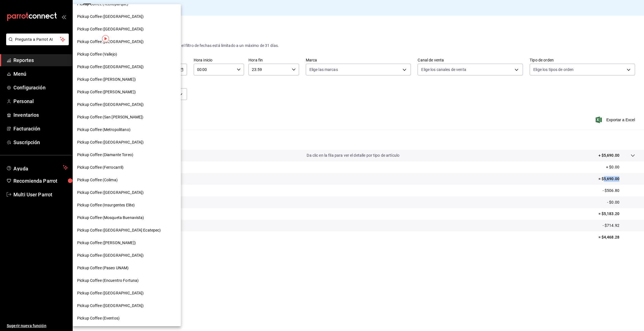
click at [142, 267] on div "Pickup Coffee (Paseo UNAM)" at bounding box center [126, 268] width 99 height 6
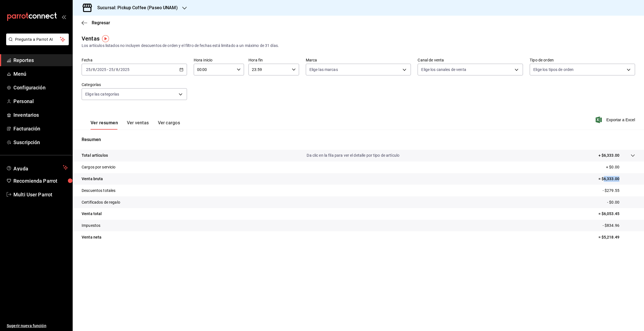
drag, startPoint x: 603, startPoint y: 178, endPoint x: 638, endPoint y: 176, distance: 34.7
click at [638, 176] on tr "Venta bruta = $6,333.00" at bounding box center [358, 179] width 571 height 12
click at [183, 70] on \(Stroke\) "button" at bounding box center [181, 69] width 3 height 3
click at [129, 137] on span "Rango de fechas" at bounding box center [107, 137] width 43 height 6
click at [194, 88] on icon "button" at bounding box center [196, 90] width 7 height 7
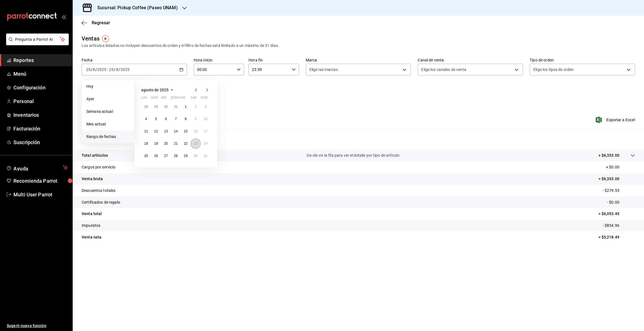
click at [194, 143] on abbr "23" at bounding box center [196, 144] width 4 height 4
click at [195, 143] on abbr "23" at bounding box center [196, 144] width 4 height 4
drag, startPoint x: 603, startPoint y: 178, endPoint x: 625, endPoint y: 175, distance: 22.3
click at [625, 175] on tr "Venta bruta = $1,262.00" at bounding box center [358, 179] width 571 height 12
click at [182, 67] on div "2025-08-23 23 / 8 / 2025 - 2025-08-23 23 / 8 / 2025" at bounding box center [134, 70] width 105 height 12
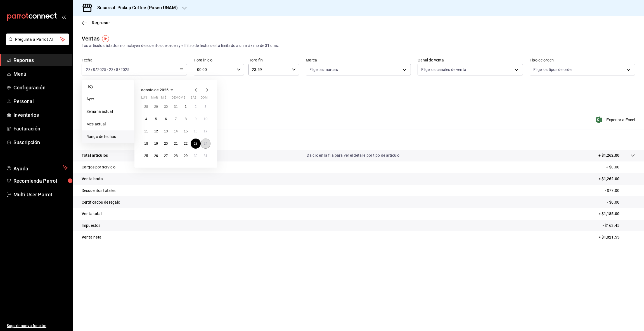
click at [205, 144] on abbr "24" at bounding box center [206, 144] width 4 height 4
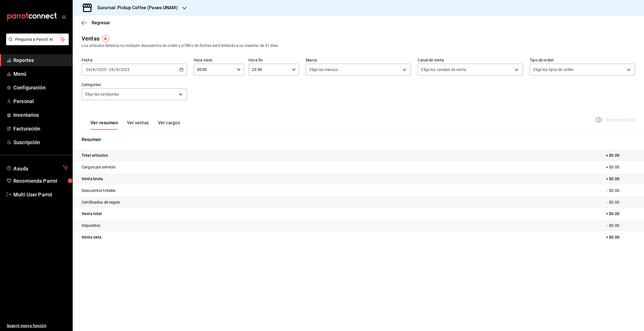
click at [181, 70] on icon "button" at bounding box center [181, 70] width 4 height 4
click at [145, 155] on abbr "25" at bounding box center [146, 156] width 4 height 4
drag, startPoint x: 604, startPoint y: 178, endPoint x: 640, endPoint y: 178, distance: 36.1
click at [640, 178] on tr "Venta bruta = $6,333.00" at bounding box center [358, 179] width 571 height 12
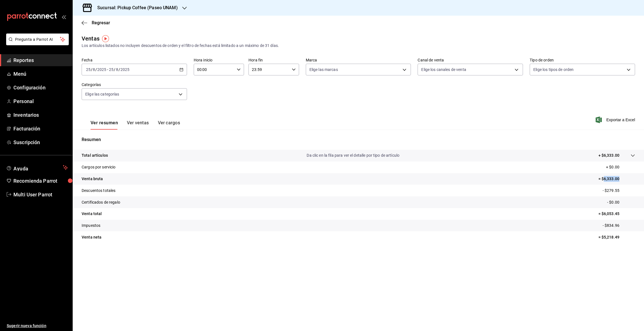
click at [182, 9] on icon "button" at bounding box center [184, 8] width 4 height 4
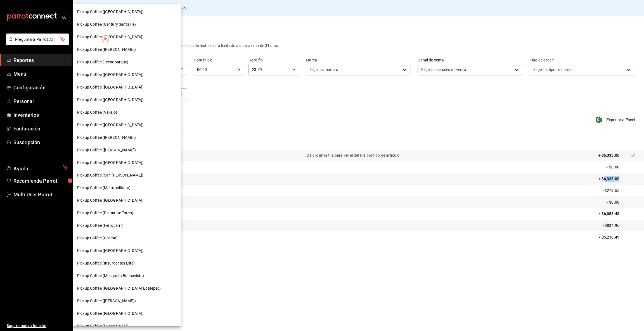
scroll to position [105, 0]
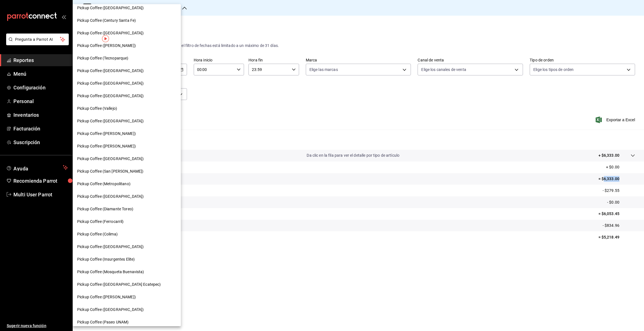
click at [130, 257] on span "Pickup Coffee (Insurgentes Elite)" at bounding box center [106, 260] width 58 height 6
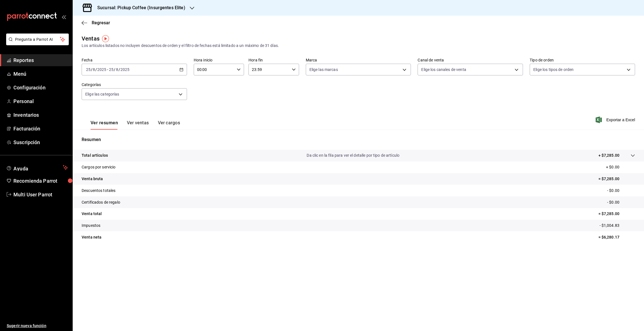
click at [178, 69] on div "2025-08-25 25 / 8 / 2025 - 2025-08-25 25 / 8 / 2025" at bounding box center [134, 70] width 105 height 12
click at [105, 133] on li "Rango de fechas" at bounding box center [108, 137] width 52 height 13
click at [195, 89] on icon "button" at bounding box center [196, 90] width 7 height 7
click at [198, 143] on button "23" at bounding box center [196, 144] width 10 height 10
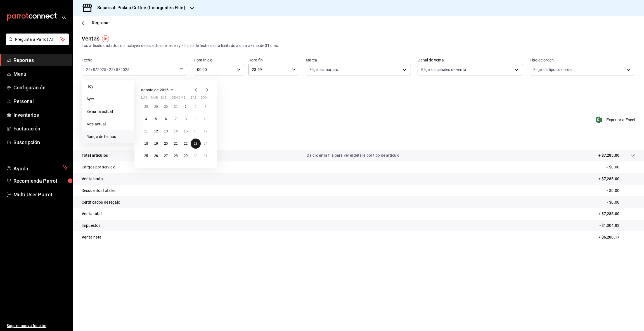
click at [198, 143] on button "23" at bounding box center [196, 144] width 10 height 10
drag, startPoint x: 603, startPoint y: 178, endPoint x: 643, endPoint y: 174, distance: 40.7
click at [643, 174] on tr "Venta bruta = $4,009.00" at bounding box center [358, 179] width 571 height 12
click at [182, 70] on icon "button" at bounding box center [181, 70] width 4 height 4
click at [205, 145] on abbr "24" at bounding box center [206, 144] width 4 height 4
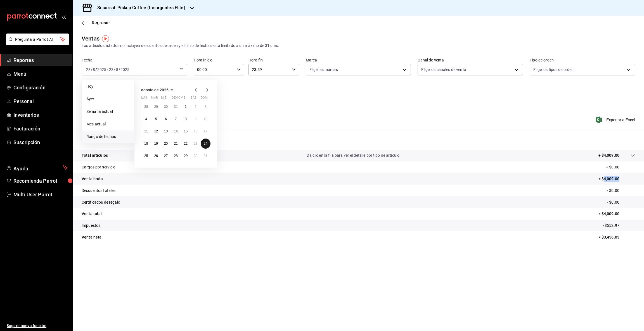
click at [205, 145] on abbr "24" at bounding box center [206, 144] width 4 height 4
drag, startPoint x: 603, startPoint y: 179, endPoint x: 628, endPoint y: 176, distance: 25.6
click at [628, 176] on p "= $4,237.00" at bounding box center [616, 179] width 37 height 6
click at [181, 68] on icon "button" at bounding box center [181, 70] width 4 height 4
click at [145, 155] on abbr "25" at bounding box center [146, 156] width 4 height 4
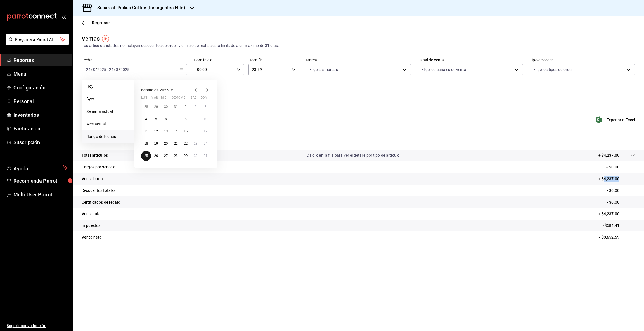
click at [145, 155] on abbr "25" at bounding box center [146, 156] width 4 height 4
drag, startPoint x: 603, startPoint y: 178, endPoint x: 639, endPoint y: 177, distance: 36.4
click at [639, 177] on tr "Venta bruta = $7,285.00" at bounding box center [358, 179] width 571 height 12
click at [190, 7] on icon "button" at bounding box center [192, 8] width 4 height 4
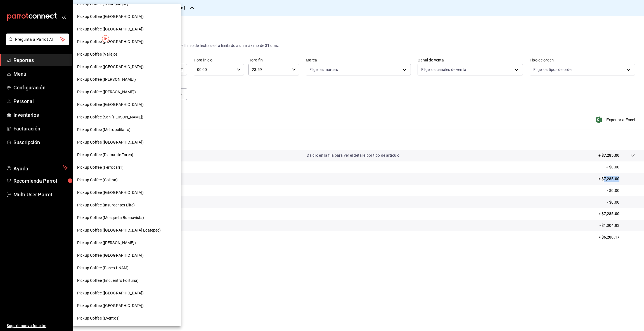
scroll to position [155, 0]
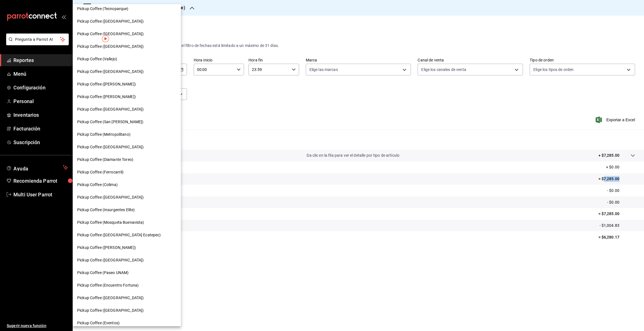
click at [105, 46] on span "Pickup Coffee (Plaza Oriente)" at bounding box center [110, 47] width 67 height 6
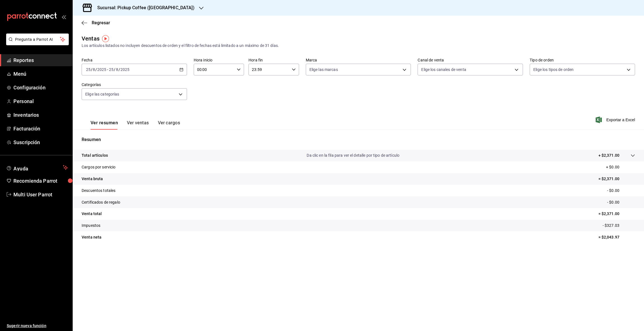
click at [182, 68] on icon "button" at bounding box center [181, 70] width 4 height 4
click at [116, 134] on span "Rango de fechas" at bounding box center [107, 137] width 43 height 6
click at [196, 89] on icon "button" at bounding box center [196, 89] width 2 height 3
click at [195, 144] on abbr "23" at bounding box center [196, 144] width 4 height 4
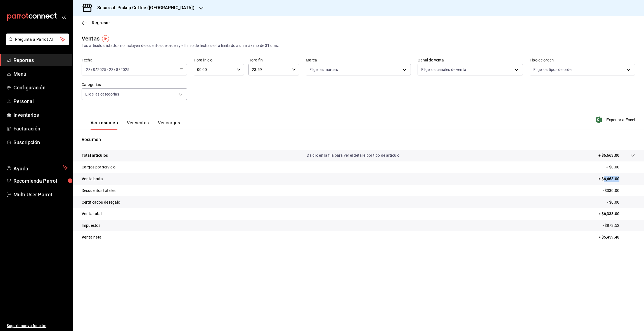
drag, startPoint x: 603, startPoint y: 178, endPoint x: 638, endPoint y: 180, distance: 35.0
click at [638, 180] on tr "Venta bruta = $6,663.00" at bounding box center [358, 179] width 571 height 12
click at [181, 68] on icon "button" at bounding box center [181, 70] width 4 height 4
click at [205, 143] on abbr "24" at bounding box center [206, 144] width 4 height 4
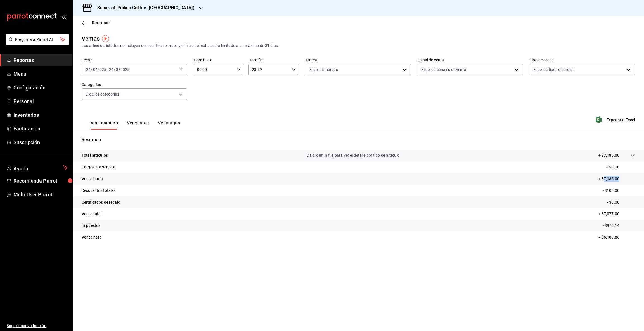
drag, startPoint x: 604, startPoint y: 178, endPoint x: 634, endPoint y: 178, distance: 30.7
click at [634, 178] on p "= $7,185.00" at bounding box center [616, 179] width 37 height 6
click at [179, 70] on icon "button" at bounding box center [181, 70] width 4 height 4
click at [149, 156] on button "25" at bounding box center [146, 156] width 10 height 10
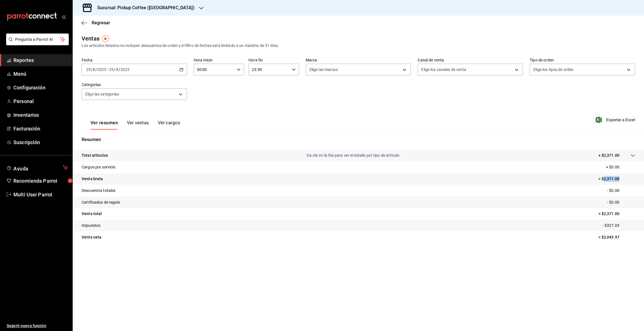
drag, startPoint x: 603, startPoint y: 178, endPoint x: 636, endPoint y: 175, distance: 33.5
click at [636, 175] on tr "Venta bruta = $2,371.00" at bounding box center [358, 179] width 571 height 12
click at [199, 8] on icon "button" at bounding box center [201, 8] width 4 height 4
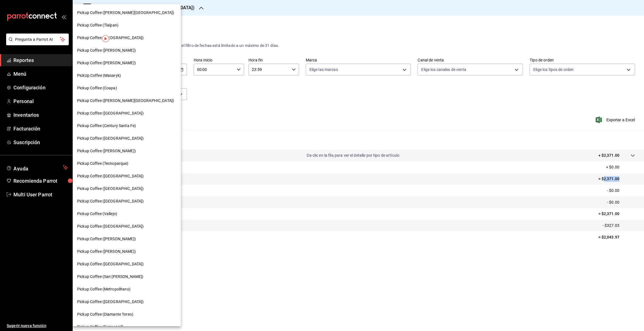
click at [124, 178] on div "Pickup Coffee (Aragon)" at bounding box center [126, 176] width 99 height 6
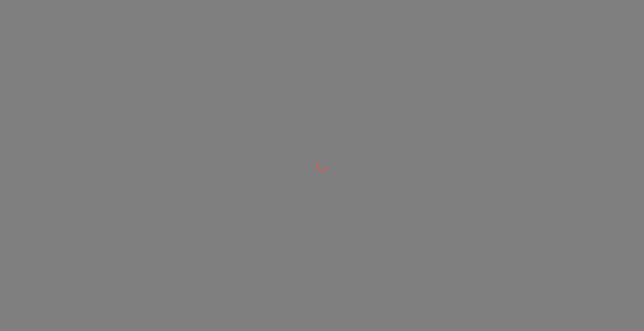
click at [124, 178] on div at bounding box center [322, 165] width 644 height 331
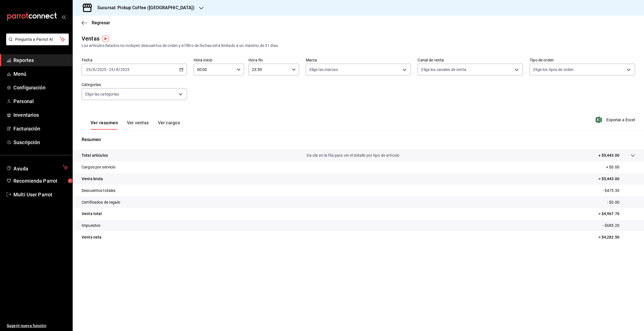
click at [181, 68] on icon "button" at bounding box center [181, 70] width 4 height 4
click at [114, 133] on li "Rango de fechas" at bounding box center [108, 137] width 52 height 13
click at [195, 89] on icon "button" at bounding box center [196, 90] width 7 height 7
click at [198, 143] on button "23" at bounding box center [196, 144] width 10 height 10
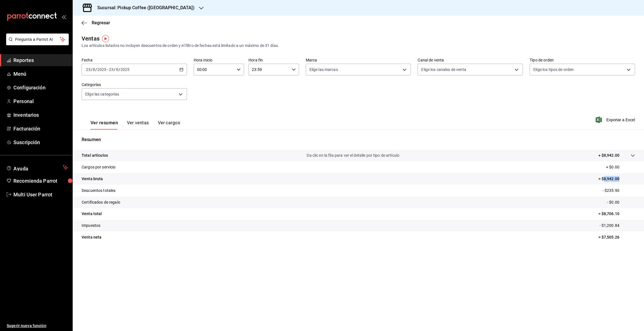
drag, startPoint x: 603, startPoint y: 177, endPoint x: 643, endPoint y: 178, distance: 39.7
click at [643, 178] on tr "Venta bruta = $8,942.00" at bounding box center [358, 179] width 571 height 12
click at [182, 70] on icon "button" at bounding box center [181, 70] width 4 height 4
click at [205, 143] on abbr "24" at bounding box center [206, 144] width 4 height 4
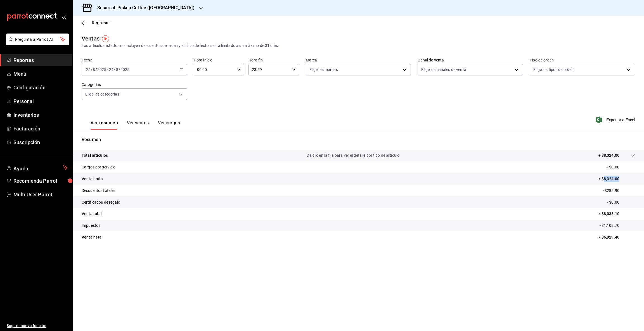
drag, startPoint x: 603, startPoint y: 177, endPoint x: 643, endPoint y: 176, distance: 40.3
click at [643, 176] on tr "Venta bruta = $8,324.00" at bounding box center [358, 179] width 571 height 12
click at [181, 70] on icon "button" at bounding box center [181, 70] width 4 height 4
click at [146, 154] on abbr "25" at bounding box center [146, 156] width 4 height 4
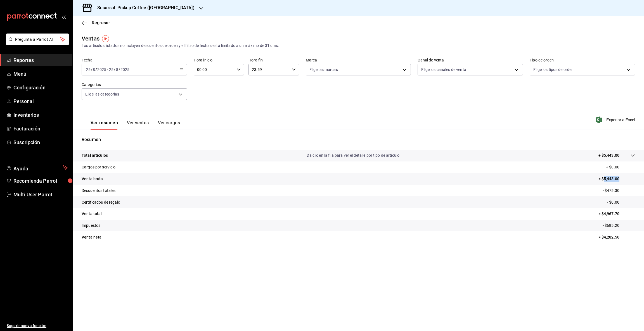
drag, startPoint x: 605, startPoint y: 179, endPoint x: 634, endPoint y: 176, distance: 29.2
click at [634, 176] on p "= $5,443.00" at bounding box center [616, 179] width 37 height 6
click at [199, 7] on icon "button" at bounding box center [201, 8] width 4 height 4
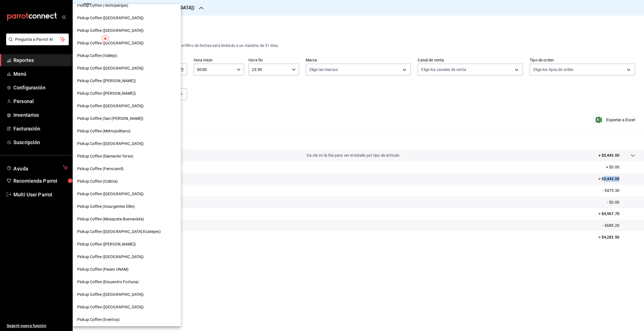
scroll to position [160, 0]
click at [137, 231] on span "Pickup Coffee (Americas Ecatepec)" at bounding box center [119, 231] width 84 height 6
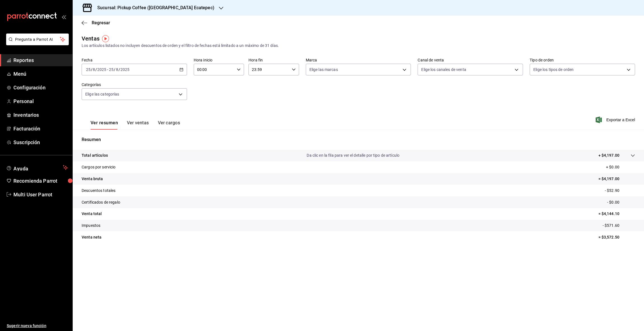
click at [183, 70] on icon "button" at bounding box center [181, 70] width 4 height 4
click at [112, 134] on span "Rango de fechas" at bounding box center [107, 137] width 43 height 6
click at [196, 90] on icon "button" at bounding box center [196, 90] width 7 height 7
click at [197, 144] on abbr "23" at bounding box center [196, 144] width 4 height 4
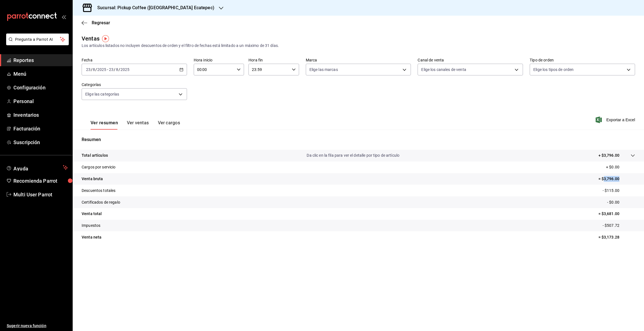
drag, startPoint x: 604, startPoint y: 177, endPoint x: 630, endPoint y: 177, distance: 26.6
click at [630, 177] on p "= $3,796.00" at bounding box center [616, 179] width 37 height 6
click at [182, 68] on icon "button" at bounding box center [181, 70] width 4 height 4
click at [207, 143] on abbr "24" at bounding box center [206, 144] width 4 height 4
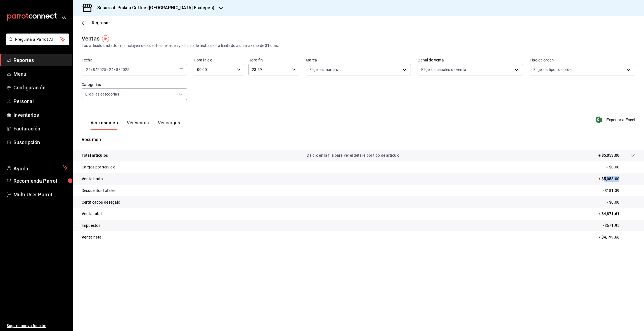
drag, startPoint x: 604, startPoint y: 176, endPoint x: 630, endPoint y: 178, distance: 26.1
click at [630, 178] on p "= $5,053.00" at bounding box center [616, 179] width 37 height 6
click at [183, 69] on div "2025-08-24 24 / 8 / 2025 - 2025-08-24 24 / 8 / 2025" at bounding box center [134, 70] width 105 height 12
click at [146, 156] on abbr "25" at bounding box center [146, 156] width 4 height 4
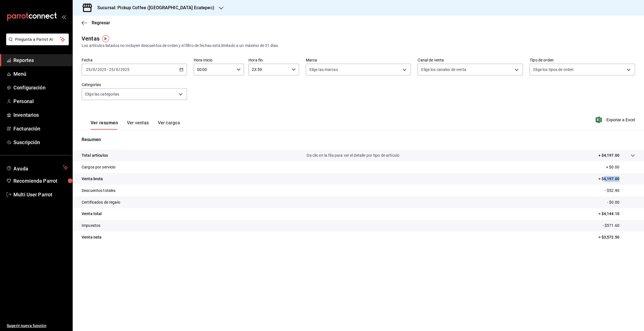
drag, startPoint x: 603, startPoint y: 179, endPoint x: 643, endPoint y: 174, distance: 40.5
click at [643, 174] on tr "Venta bruta = $4,197.00" at bounding box center [358, 179] width 571 height 12
click at [219, 5] on div at bounding box center [221, 8] width 4 height 6
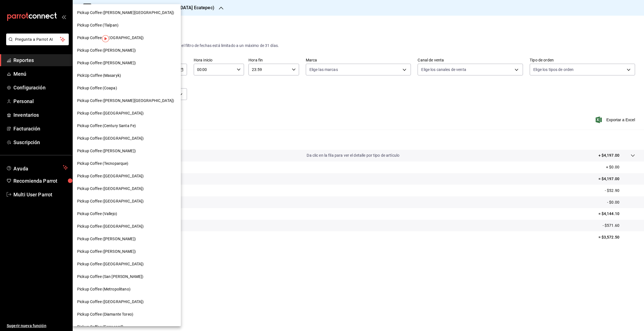
click at [120, 74] on span "PickUp Coffee (Masaryk)" at bounding box center [99, 76] width 44 height 6
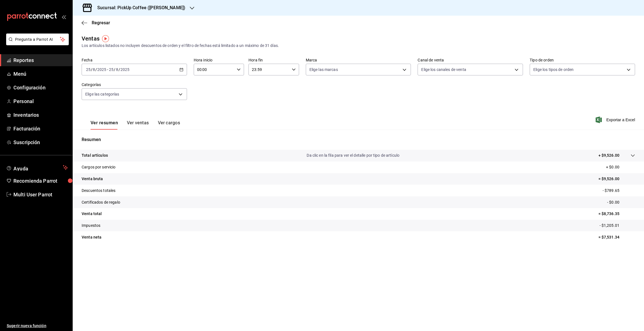
click at [182, 70] on icon "button" at bounding box center [181, 70] width 4 height 4
click at [101, 137] on span "Rango de fechas" at bounding box center [107, 137] width 43 height 6
click at [197, 88] on icon "button" at bounding box center [196, 90] width 7 height 7
click at [195, 144] on abbr "23" at bounding box center [196, 144] width 4 height 4
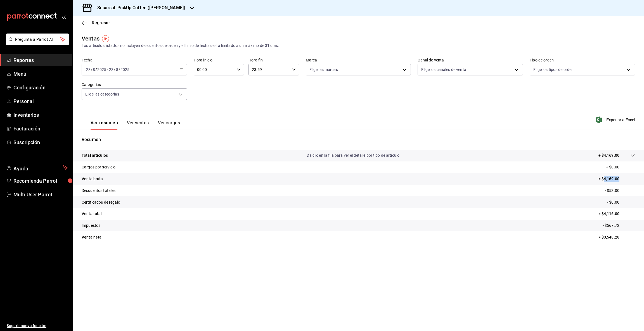
drag, startPoint x: 604, startPoint y: 177, endPoint x: 643, endPoint y: 178, distance: 39.4
click at [643, 178] on tr "Venta bruta = $4,169.00" at bounding box center [358, 179] width 571 height 12
click at [181, 68] on icon "button" at bounding box center [181, 70] width 4 height 4
click at [204, 145] on abbr "24" at bounding box center [206, 144] width 4 height 4
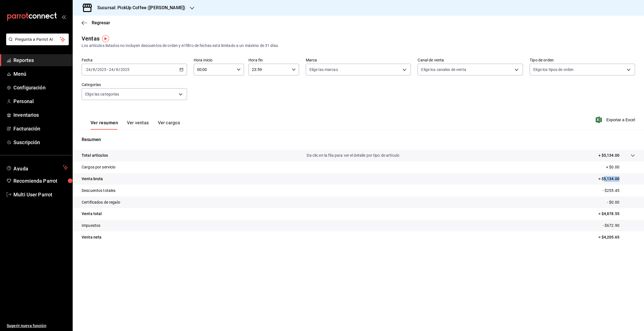
drag, startPoint x: 604, startPoint y: 178, endPoint x: 630, endPoint y: 178, distance: 26.0
click at [630, 178] on p "= $5,134.00" at bounding box center [616, 179] width 37 height 6
click at [181, 72] on div "2025-08-24 24 / 8 / 2025 - 2025-08-24 24 / 8 / 2025" at bounding box center [134, 70] width 105 height 12
click at [147, 155] on abbr "25" at bounding box center [146, 156] width 4 height 4
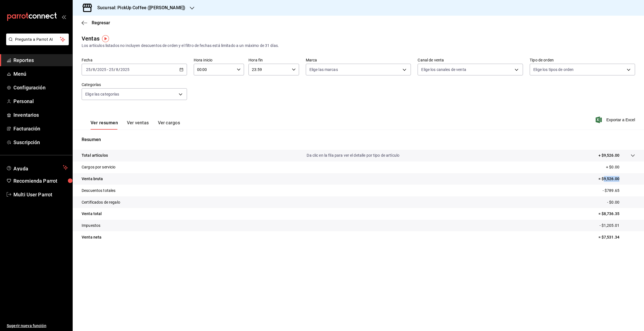
drag, startPoint x: 604, startPoint y: 178, endPoint x: 625, endPoint y: 176, distance: 21.3
click at [625, 176] on p "= $9,526.00" at bounding box center [616, 179] width 37 height 6
click at [190, 9] on icon "button" at bounding box center [192, 8] width 4 height 4
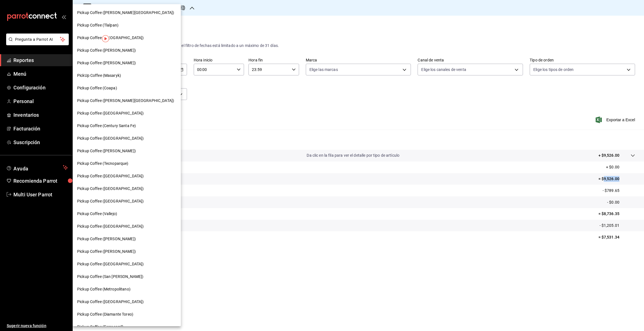
click at [132, 253] on span "Pickup Coffee (Campos Eliseos)" at bounding box center [106, 252] width 59 height 6
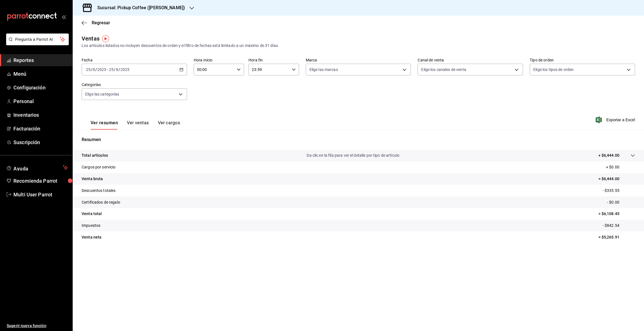
click at [182, 67] on div "2025-08-25 25 / 8 / 2025 - 2025-08-25 25 / 8 / 2025" at bounding box center [134, 70] width 105 height 12
click at [123, 136] on span "Rango de fechas" at bounding box center [107, 137] width 43 height 6
click at [195, 90] on icon "button" at bounding box center [196, 89] width 2 height 3
click at [193, 143] on button "23" at bounding box center [196, 144] width 10 height 10
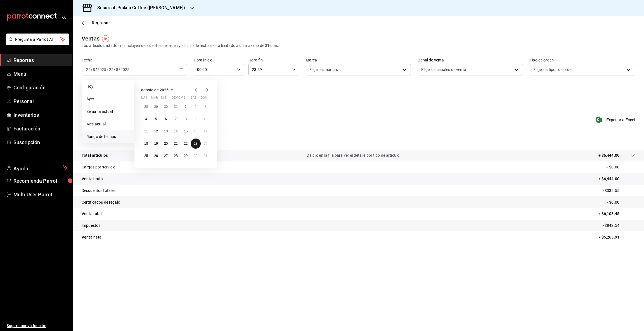
click at [193, 143] on button "23" at bounding box center [196, 144] width 10 height 10
drag, startPoint x: 603, startPoint y: 176, endPoint x: 624, endPoint y: 182, distance: 22.2
click at [624, 182] on p "= $5,543.00" at bounding box center [616, 179] width 37 height 6
click at [181, 70] on icon "button" at bounding box center [181, 70] width 4 height 4
click at [203, 143] on button "24" at bounding box center [206, 144] width 10 height 10
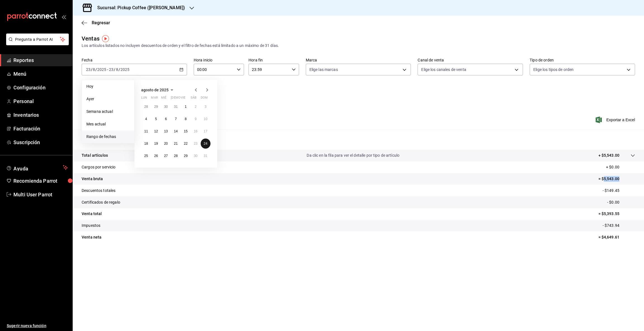
click at [203, 143] on button "24" at bounding box center [206, 144] width 10 height 10
drag, startPoint x: 604, startPoint y: 178, endPoint x: 632, endPoint y: 179, distance: 28.0
click at [632, 179] on p "= $6,269.00" at bounding box center [616, 179] width 37 height 6
click at [181, 68] on icon "button" at bounding box center [181, 70] width 4 height 4
click at [145, 157] on abbr "25" at bounding box center [146, 156] width 4 height 4
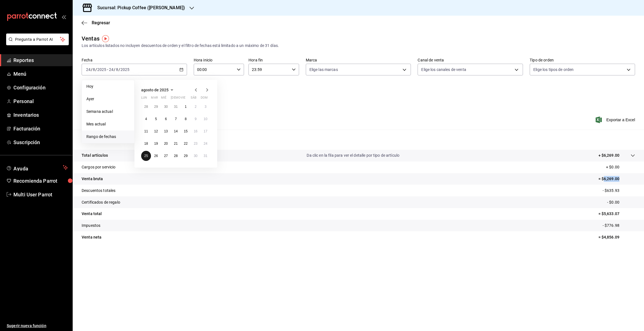
click at [145, 157] on abbr "25" at bounding box center [146, 156] width 4 height 4
drag, startPoint x: 603, startPoint y: 177, endPoint x: 630, endPoint y: 177, distance: 26.8
click at [630, 177] on p "= $6,444.00" at bounding box center [616, 179] width 37 height 6
click at [179, 70] on icon "button" at bounding box center [181, 70] width 4 height 4
click at [190, 6] on icon "button" at bounding box center [192, 8] width 4 height 4
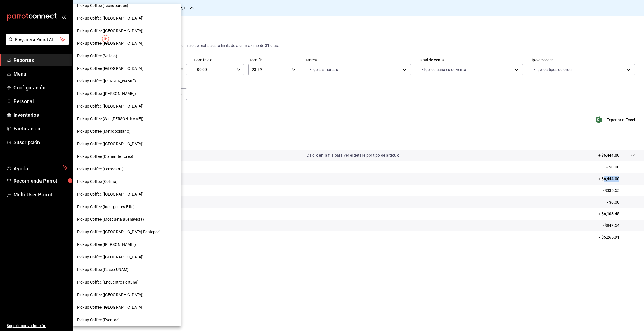
scroll to position [160, 0]
click at [105, 165] on span "Pickup Coffee (Ferrocarril)" at bounding box center [100, 168] width 47 height 6
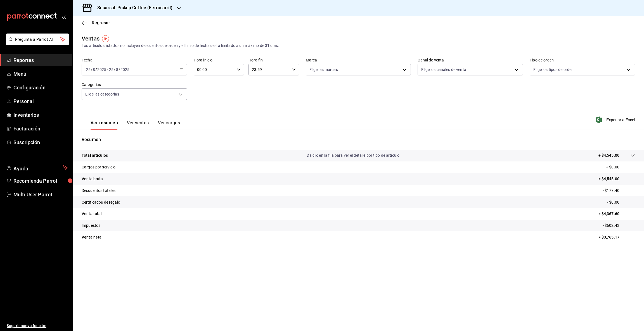
click at [180, 70] on icon "button" at bounding box center [181, 70] width 4 height 4
click at [126, 139] on span "Rango de fechas" at bounding box center [107, 137] width 43 height 6
click at [195, 91] on icon "button" at bounding box center [196, 90] width 7 height 7
click at [195, 144] on abbr "23" at bounding box center [196, 144] width 4 height 4
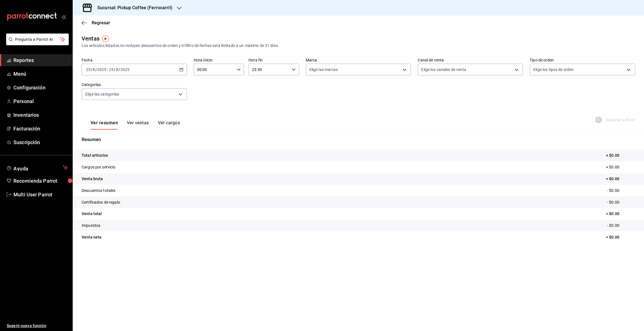
click at [180, 69] on \(Stroke\) "button" at bounding box center [181, 69] width 3 height 3
click at [145, 154] on abbr "25" at bounding box center [146, 156] width 4 height 4
drag, startPoint x: 603, startPoint y: 179, endPoint x: 621, endPoint y: 176, distance: 18.9
click at [621, 176] on tr "Venta bruta = $4,545.00" at bounding box center [358, 179] width 571 height 12
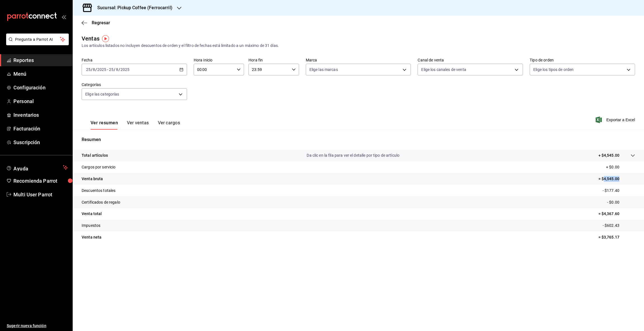
click at [179, 7] on icon "button" at bounding box center [179, 8] width 4 height 4
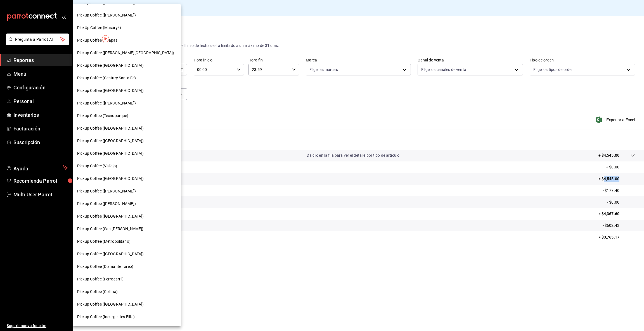
scroll to position [42, 0]
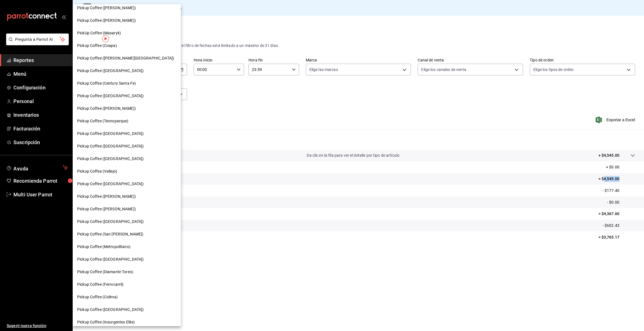
click at [120, 113] on div "Pickup Coffee (Homero)" at bounding box center [127, 108] width 108 height 13
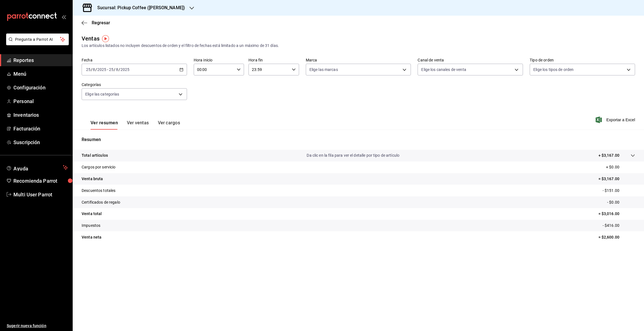
click at [181, 69] on icon "button" at bounding box center [181, 70] width 4 height 4
click at [105, 137] on span "Rango de fechas" at bounding box center [107, 137] width 43 height 6
click at [195, 89] on icon "button" at bounding box center [196, 90] width 7 height 7
click at [195, 142] on abbr "23" at bounding box center [196, 144] width 4 height 4
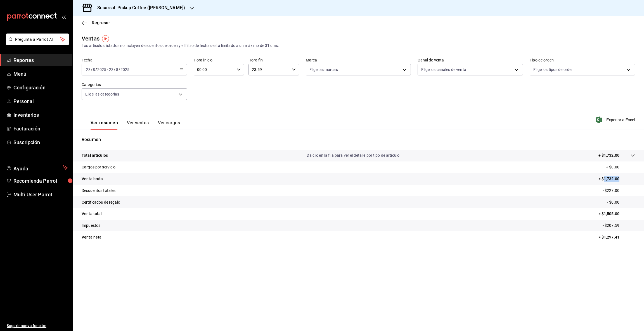
drag, startPoint x: 603, startPoint y: 178, endPoint x: 631, endPoint y: 180, distance: 28.0
click at [631, 180] on p "= $1,732.00" at bounding box center [616, 179] width 37 height 6
click at [182, 69] on icon "button" at bounding box center [181, 70] width 4 height 4
click at [203, 144] on button "24" at bounding box center [206, 144] width 10 height 10
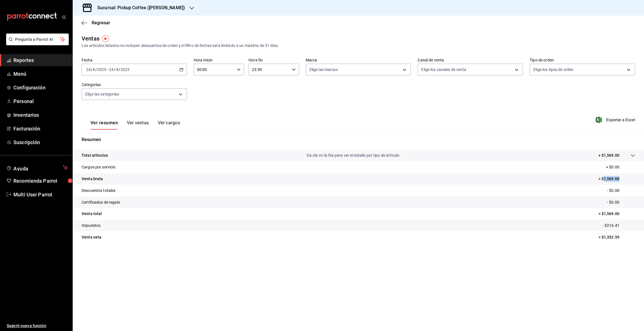
drag, startPoint x: 604, startPoint y: 179, endPoint x: 630, endPoint y: 178, distance: 26.3
click at [630, 178] on p "= $1,569.00" at bounding box center [616, 179] width 37 height 6
click at [181, 70] on icon "button" at bounding box center [181, 70] width 4 height 4
click at [145, 156] on abbr "25" at bounding box center [146, 156] width 4 height 4
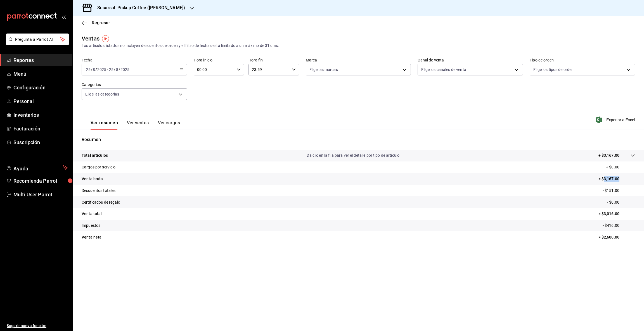
drag, startPoint x: 604, startPoint y: 179, endPoint x: 631, endPoint y: 178, distance: 27.1
click at [631, 178] on p "= $3,167.00" at bounding box center [616, 179] width 37 height 6
click at [190, 6] on icon "button" at bounding box center [192, 8] width 4 height 4
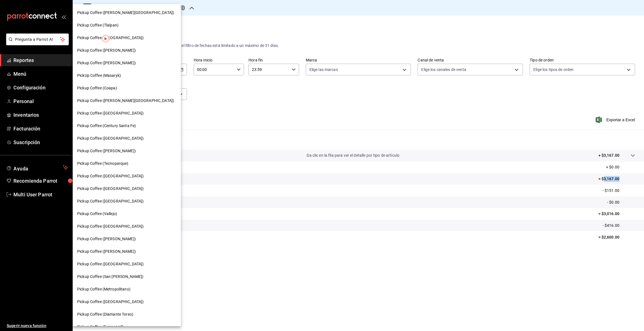
click at [128, 267] on div "Pickup Coffee (Buenavista)" at bounding box center [126, 264] width 99 height 6
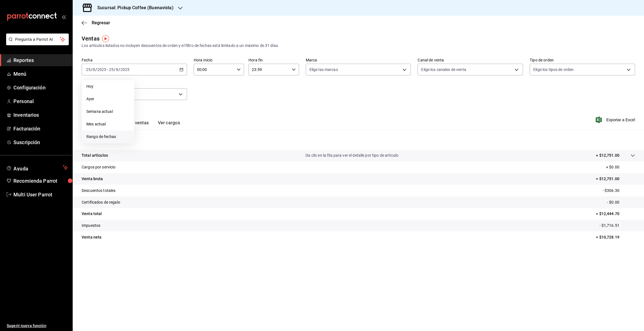
click at [116, 133] on li "Rango de fechas" at bounding box center [108, 137] width 52 height 13
click at [117, 136] on span "Rango de fechas" at bounding box center [107, 137] width 43 height 6
click at [195, 87] on icon "button" at bounding box center [196, 90] width 7 height 7
click at [195, 143] on abbr "23" at bounding box center [196, 144] width 4 height 4
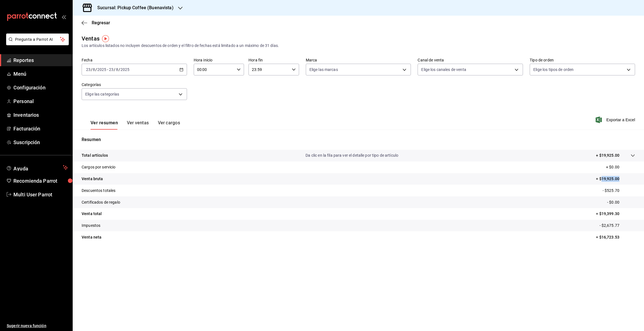
drag, startPoint x: 601, startPoint y: 178, endPoint x: 626, endPoint y: 177, distance: 24.9
click at [626, 177] on p "= $19,925.00" at bounding box center [615, 179] width 39 height 6
click at [181, 70] on icon "button" at bounding box center [181, 70] width 4 height 4
click at [205, 144] on abbr "24" at bounding box center [206, 144] width 4 height 4
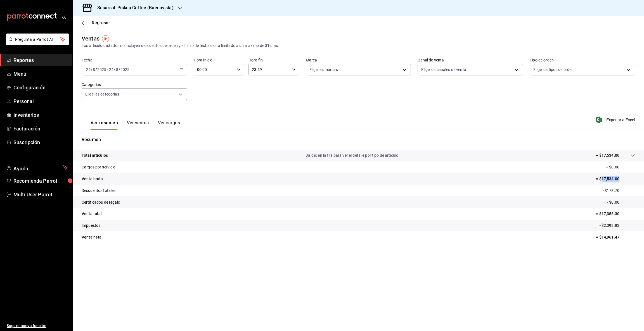
drag, startPoint x: 602, startPoint y: 179, endPoint x: 626, endPoint y: 178, distance: 24.6
click at [626, 178] on p "= $17,534.00" at bounding box center [615, 179] width 39 height 6
click at [182, 70] on icon "button" at bounding box center [181, 70] width 4 height 4
click at [146, 155] on abbr "25" at bounding box center [146, 156] width 4 height 4
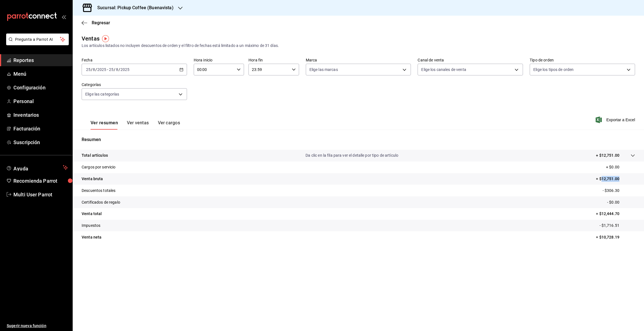
drag, startPoint x: 602, startPoint y: 178, endPoint x: 626, endPoint y: 177, distance: 24.7
click at [626, 177] on p "= $12,751.00" at bounding box center [615, 179] width 39 height 6
click at [181, 9] on icon "button" at bounding box center [180, 8] width 4 height 4
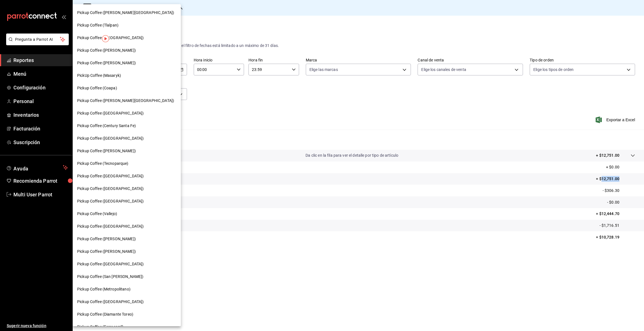
click at [116, 188] on span "Pickup Coffee (Nápoles)" at bounding box center [110, 189] width 67 height 6
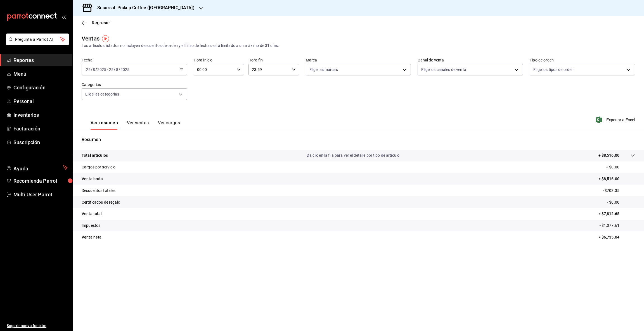
click at [180, 70] on \(Stroke\) "button" at bounding box center [181, 69] width 3 height 3
click at [117, 136] on span "Rango de fechas" at bounding box center [107, 137] width 43 height 6
click at [196, 87] on icon "button" at bounding box center [196, 90] width 7 height 7
click at [195, 143] on abbr "23" at bounding box center [196, 144] width 4 height 4
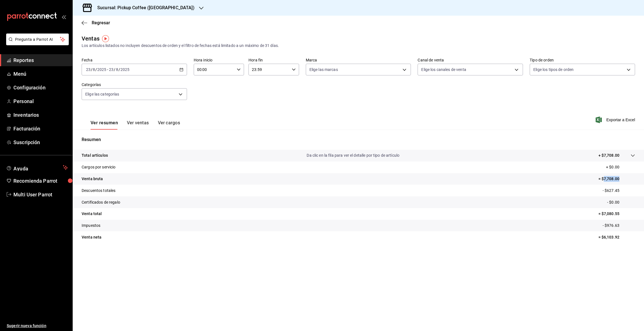
drag, startPoint x: 604, startPoint y: 179, endPoint x: 630, endPoint y: 176, distance: 25.3
click at [630, 176] on p "= $7,708.00" at bounding box center [616, 179] width 37 height 6
click at [182, 69] on icon "button" at bounding box center [181, 70] width 4 height 4
click at [207, 143] on abbr "24" at bounding box center [206, 144] width 4 height 4
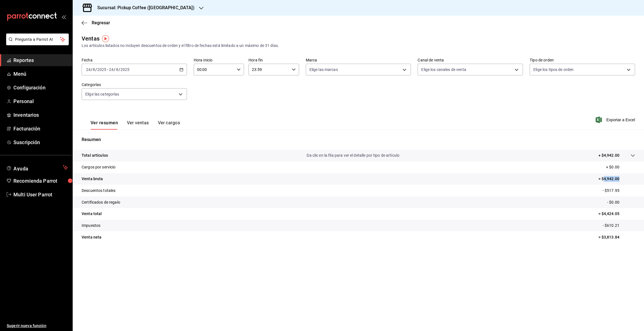
drag, startPoint x: 604, startPoint y: 178, endPoint x: 626, endPoint y: 178, distance: 22.1
click at [626, 178] on p "= $4,942.00" at bounding box center [616, 179] width 37 height 6
click at [182, 69] on \(Stroke\) "button" at bounding box center [181, 69] width 3 height 0
click at [147, 155] on abbr "25" at bounding box center [146, 156] width 4 height 4
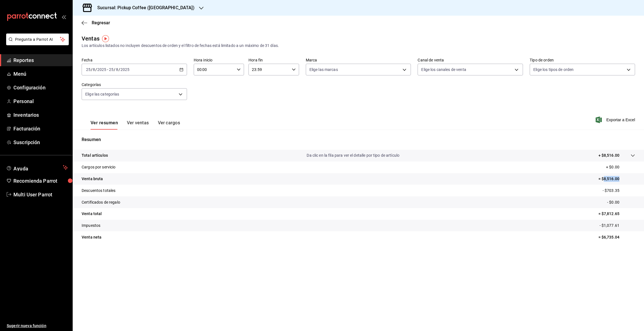
drag, startPoint x: 603, startPoint y: 178, endPoint x: 637, endPoint y: 176, distance: 33.6
click at [637, 176] on tr "Venta bruta = $8,516.00" at bounding box center [358, 179] width 571 height 12
click at [199, 5] on div at bounding box center [201, 8] width 4 height 6
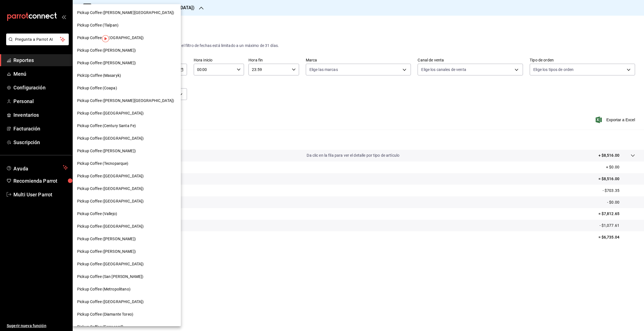
click at [141, 15] on div "Pickup Coffee (Quintana Roo)" at bounding box center [126, 13] width 99 height 6
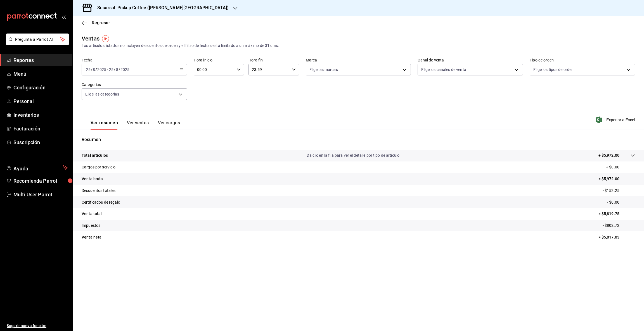
click at [182, 71] on \(Stroke\) "button" at bounding box center [181, 69] width 3 height 3
click at [125, 135] on span "Rango de fechas" at bounding box center [107, 137] width 43 height 6
click at [194, 87] on icon "button" at bounding box center [196, 90] width 7 height 7
click at [195, 142] on abbr "23" at bounding box center [196, 144] width 4 height 4
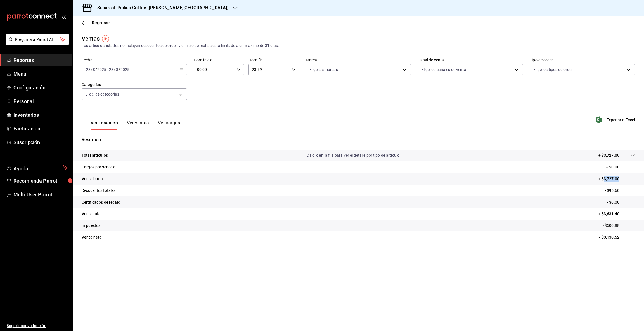
drag, startPoint x: 604, startPoint y: 178, endPoint x: 639, endPoint y: 177, distance: 34.7
click at [639, 177] on tr "Venta bruta = $3,727.00" at bounding box center [358, 179] width 571 height 12
click at [181, 68] on icon "button" at bounding box center [181, 70] width 4 height 4
click at [204, 144] on abbr "24" at bounding box center [206, 144] width 4 height 4
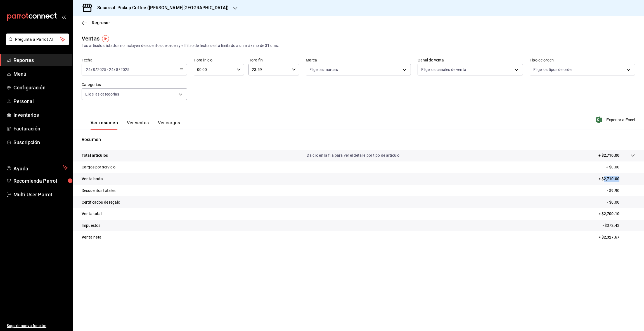
drag, startPoint x: 605, startPoint y: 177, endPoint x: 623, endPoint y: 176, distance: 18.5
click at [623, 176] on p "= $2,710.00" at bounding box center [616, 179] width 37 height 6
click at [183, 68] on icon "button" at bounding box center [181, 70] width 4 height 4
click at [144, 157] on button "25" at bounding box center [146, 156] width 10 height 10
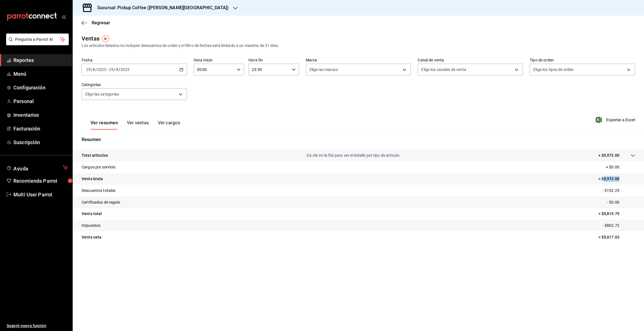
drag, startPoint x: 603, startPoint y: 178, endPoint x: 623, endPoint y: 177, distance: 19.6
click at [623, 177] on p "= $5,972.00" at bounding box center [616, 179] width 37 height 6
click at [233, 8] on icon "button" at bounding box center [235, 8] width 4 height 3
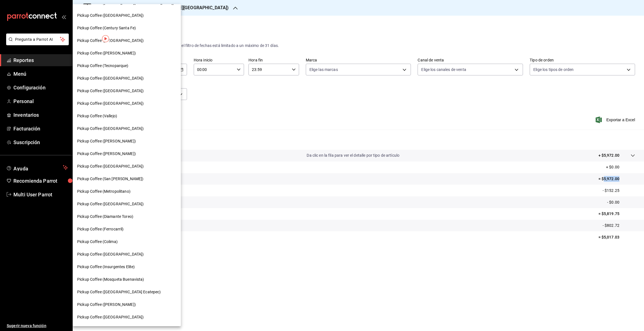
scroll to position [160, 0]
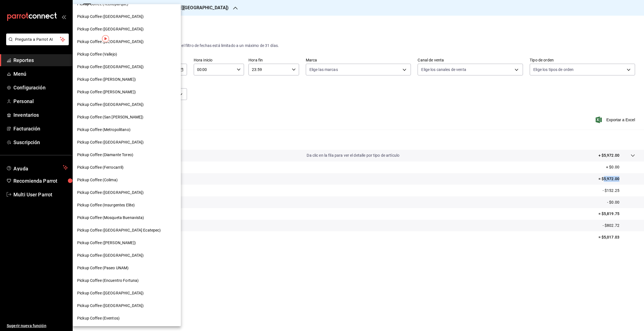
click at [112, 292] on span "Pickup Coffee (Londres)" at bounding box center [110, 293] width 67 height 6
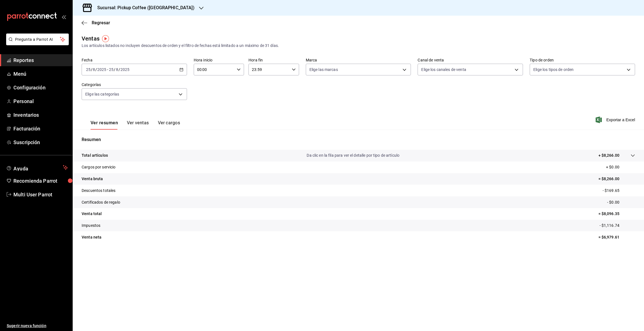
click at [181, 68] on icon "button" at bounding box center [181, 70] width 4 height 4
click at [122, 133] on li "Rango de fechas" at bounding box center [108, 137] width 52 height 13
click at [197, 88] on icon "button" at bounding box center [196, 90] width 7 height 7
click at [196, 144] on abbr "23" at bounding box center [196, 144] width 4 height 4
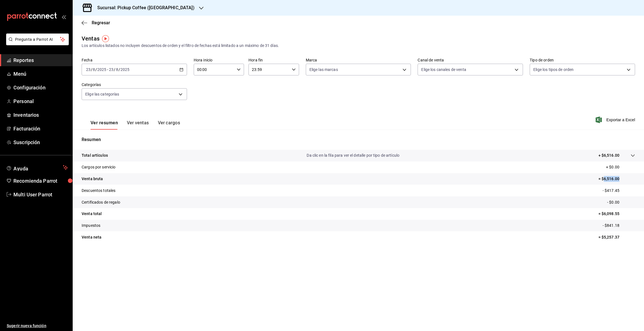
drag, startPoint x: 603, startPoint y: 178, endPoint x: 626, endPoint y: 178, distance: 23.2
click at [626, 178] on p "= $6,516.00" at bounding box center [616, 179] width 37 height 6
click at [181, 72] on div "2025-08-23 23 / 8 / 2025 - 2025-08-23 23 / 8 / 2025" at bounding box center [134, 70] width 105 height 12
click at [207, 146] on button "24" at bounding box center [206, 144] width 10 height 10
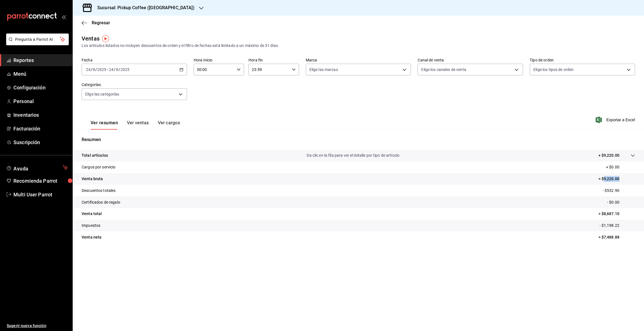
drag, startPoint x: 604, startPoint y: 178, endPoint x: 630, endPoint y: 177, distance: 26.3
click at [630, 177] on p "= $9,220.00" at bounding box center [616, 179] width 37 height 6
click at [181, 70] on icon "button" at bounding box center [181, 70] width 4 height 4
click at [147, 157] on abbr "25" at bounding box center [146, 156] width 4 height 4
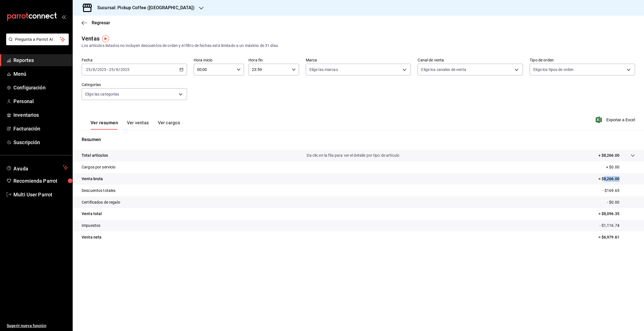
drag, startPoint x: 604, startPoint y: 179, endPoint x: 643, endPoint y: 176, distance: 40.1
click at [643, 176] on tr "Venta bruta = $8,266.00" at bounding box center [358, 179] width 571 height 12
click at [199, 10] on div at bounding box center [201, 8] width 4 height 6
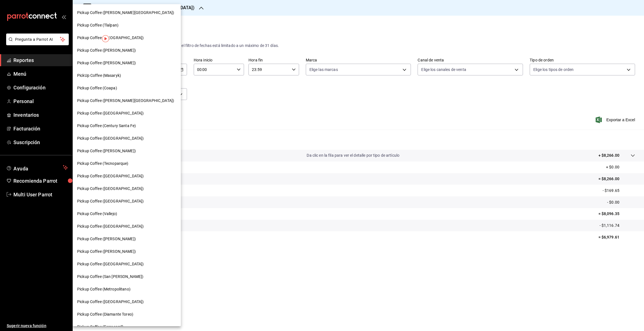
click at [120, 61] on span "Pickup Coffee (Dr Andrade)" at bounding box center [106, 63] width 59 height 6
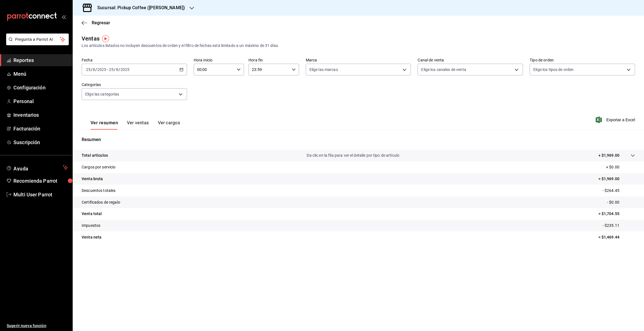
click at [180, 70] on icon "button" at bounding box center [181, 70] width 4 height 4
click at [120, 142] on li "Rango de fechas" at bounding box center [108, 137] width 52 height 13
click at [196, 89] on icon "button" at bounding box center [196, 90] width 7 height 7
click at [195, 142] on abbr "23" at bounding box center [196, 144] width 4 height 4
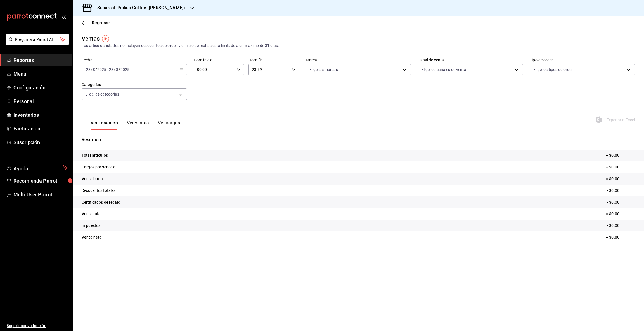
click at [182, 70] on icon "button" at bounding box center [181, 70] width 4 height 4
click at [148, 156] on button "25" at bounding box center [146, 156] width 10 height 10
drag, startPoint x: 604, startPoint y: 177, endPoint x: 634, endPoint y: 178, distance: 30.8
click at [634, 178] on p "= $1,969.00" at bounding box center [616, 179] width 37 height 6
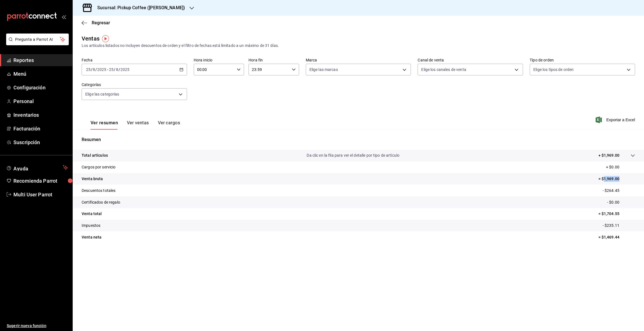
click at [190, 8] on icon "button" at bounding box center [192, 8] width 4 height 4
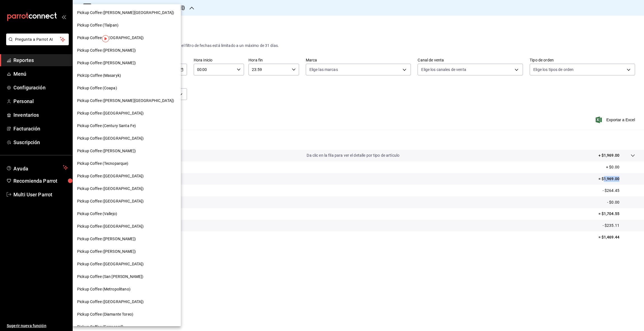
click at [128, 36] on div "Pickup Coffee (Santa Fe)" at bounding box center [126, 38] width 99 height 6
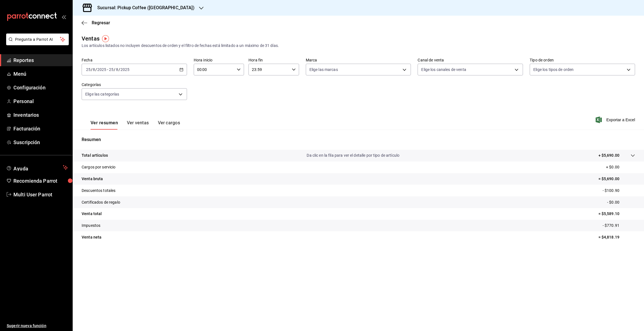
click at [182, 68] on icon "button" at bounding box center [181, 70] width 4 height 4
click at [112, 134] on span "Rango de fechas" at bounding box center [107, 137] width 43 height 6
click at [196, 87] on icon "button" at bounding box center [196, 90] width 7 height 7
click at [194, 144] on abbr "23" at bounding box center [196, 144] width 4 height 4
click at [195, 144] on abbr "23" at bounding box center [196, 144] width 4 height 4
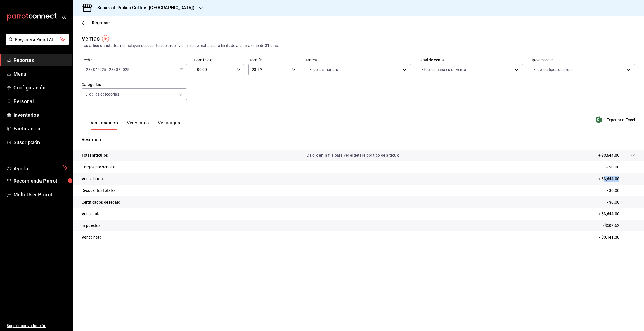
drag, startPoint x: 604, startPoint y: 177, endPoint x: 631, endPoint y: 182, distance: 28.0
click at [631, 182] on p "= $3,644.00" at bounding box center [616, 179] width 37 height 6
click at [181, 70] on icon "button" at bounding box center [181, 70] width 4 height 4
click at [203, 144] on button "24" at bounding box center [206, 144] width 10 height 10
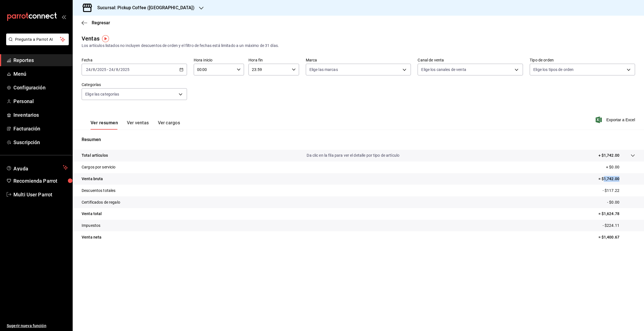
drag, startPoint x: 603, startPoint y: 178, endPoint x: 623, endPoint y: 173, distance: 20.5
click at [623, 173] on tr "Venta bruta = $1,742.00" at bounding box center [358, 179] width 571 height 12
click at [181, 69] on icon "button" at bounding box center [181, 70] width 4 height 4
click at [145, 157] on abbr "25" at bounding box center [146, 156] width 4 height 4
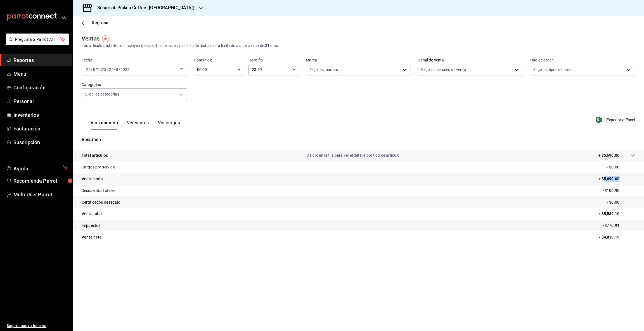
drag, startPoint x: 604, startPoint y: 178, endPoint x: 622, endPoint y: 176, distance: 17.7
click at [622, 176] on p "= $5,690.00" at bounding box center [616, 179] width 37 height 6
click at [199, 7] on icon "button" at bounding box center [201, 8] width 4 height 4
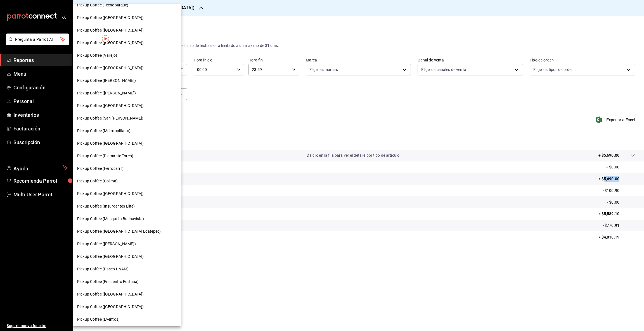
scroll to position [160, 0]
click at [122, 142] on span "Pickup Coffee (Alamedas)" at bounding box center [110, 142] width 67 height 6
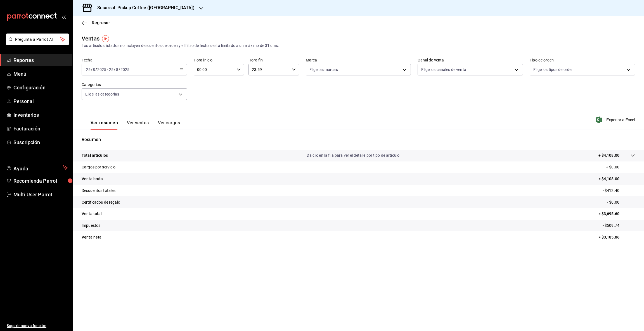
click at [181, 69] on icon "button" at bounding box center [181, 70] width 4 height 4
click at [129, 138] on span "Rango de fechas" at bounding box center [107, 137] width 43 height 6
click at [195, 91] on icon "button" at bounding box center [196, 90] width 7 height 7
click at [194, 142] on abbr "23" at bounding box center [196, 144] width 4 height 4
click at [195, 142] on abbr "23" at bounding box center [196, 144] width 4 height 4
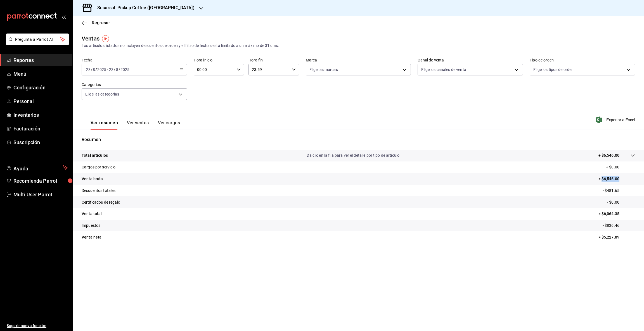
drag, startPoint x: 602, startPoint y: 179, endPoint x: 638, endPoint y: 174, distance: 36.4
click at [638, 174] on tr "Venta bruta = $6,546.00" at bounding box center [358, 179] width 571 height 12
click at [605, 178] on p "= $6,546.00" at bounding box center [616, 179] width 37 height 6
drag, startPoint x: 604, startPoint y: 178, endPoint x: 624, endPoint y: 180, distance: 19.7
click at [623, 180] on p "= $6,546.00" at bounding box center [616, 179] width 37 height 6
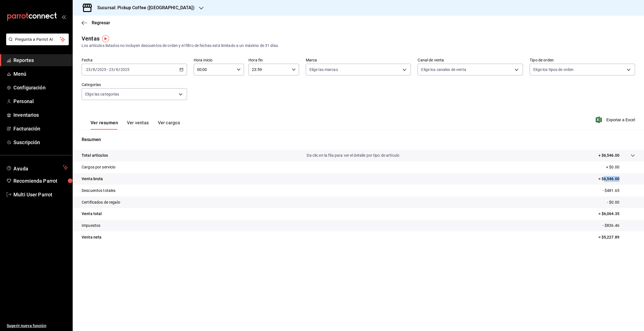
copy p "6,546.00"
click at [179, 70] on icon "button" at bounding box center [181, 70] width 4 height 4
click at [204, 144] on abbr "24" at bounding box center [206, 144] width 4 height 4
drag, startPoint x: 604, startPoint y: 178, endPoint x: 628, endPoint y: 177, distance: 24.9
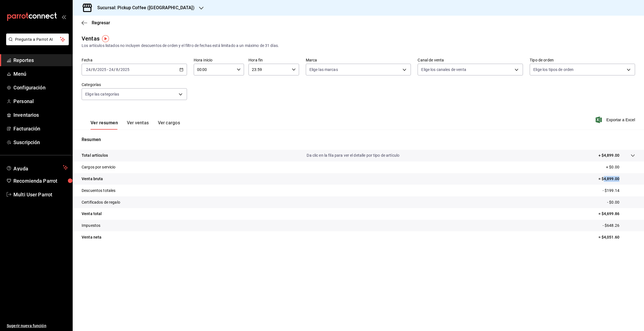
click at [628, 177] on p "= $4,899.00" at bounding box center [616, 179] width 37 height 6
copy p "4,899.00"
click at [181, 69] on icon "button" at bounding box center [181, 70] width 4 height 4
click at [145, 155] on abbr "25" at bounding box center [146, 156] width 4 height 4
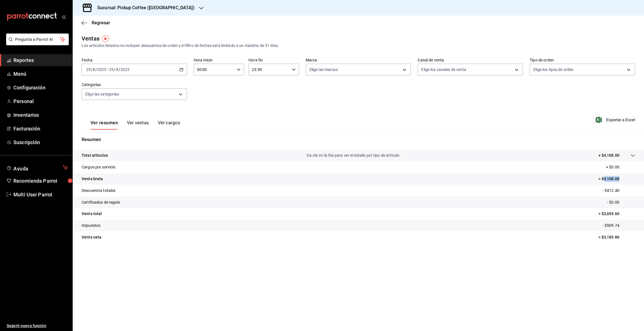
drag, startPoint x: 604, startPoint y: 177, endPoint x: 631, endPoint y: 177, distance: 28.0
click at [631, 177] on p "= $4,108.00" at bounding box center [616, 179] width 37 height 6
copy p "4,108.00"
click at [199, 7] on icon "button" at bounding box center [201, 8] width 4 height 4
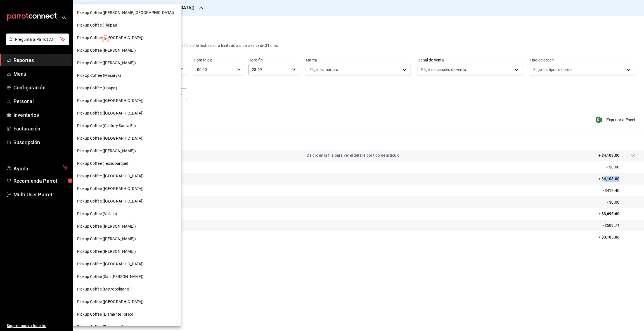
click at [115, 228] on span "Pickup Coffee (Lago de Guadalupe)" at bounding box center [106, 227] width 59 height 6
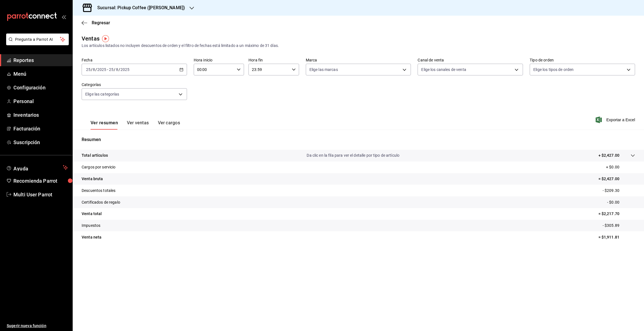
click at [183, 71] on \(Stroke\) "button" at bounding box center [181, 69] width 3 height 3
click at [117, 136] on span "Rango de fechas" at bounding box center [107, 137] width 43 height 6
click at [196, 89] on icon "button" at bounding box center [196, 90] width 7 height 7
click at [198, 143] on button "23" at bounding box center [196, 144] width 10 height 10
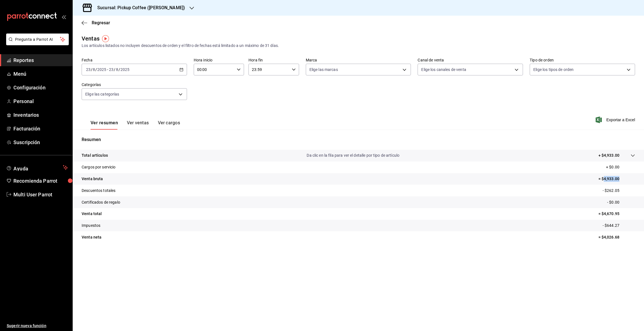
drag, startPoint x: 604, startPoint y: 176, endPoint x: 623, endPoint y: 178, distance: 18.9
click at [623, 178] on tr "Venta bruta = $4,933.00" at bounding box center [358, 179] width 571 height 12
copy p "4,933.00"
click at [181, 70] on icon "button" at bounding box center [181, 70] width 4 height 4
click at [204, 143] on abbr "24" at bounding box center [206, 144] width 4 height 4
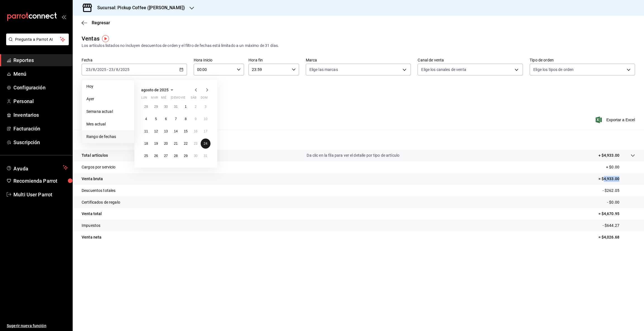
click at [204, 143] on abbr "24" at bounding box center [206, 144] width 4 height 4
drag, startPoint x: 604, startPoint y: 179, endPoint x: 630, endPoint y: 178, distance: 25.5
click at [630, 178] on p "= $3,171.00" at bounding box center [616, 179] width 37 height 6
copy p "3,171.00"
click at [183, 70] on icon "button" at bounding box center [181, 70] width 4 height 4
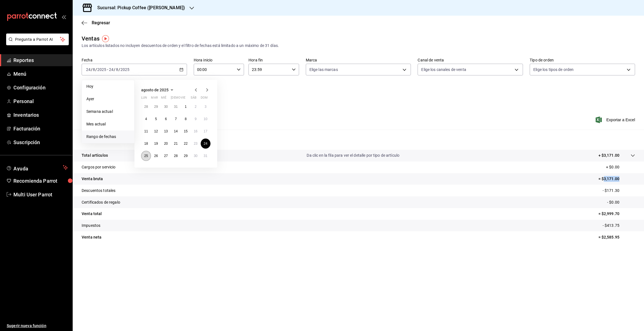
click at [143, 157] on button "25" at bounding box center [146, 156] width 10 height 10
drag, startPoint x: 603, startPoint y: 177, endPoint x: 632, endPoint y: 176, distance: 29.4
click at [632, 176] on p "= $2,427.00" at bounding box center [616, 179] width 37 height 6
copy p "2,427.00"
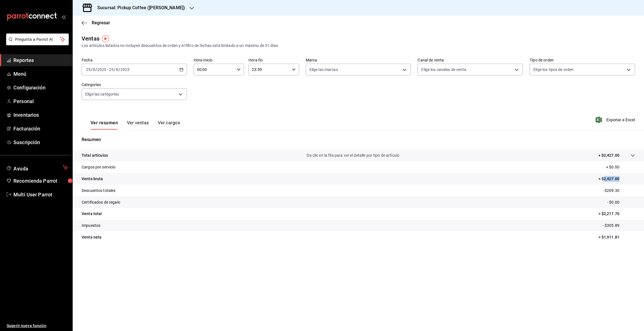
click at [194, 8] on icon "button" at bounding box center [192, 8] width 4 height 4
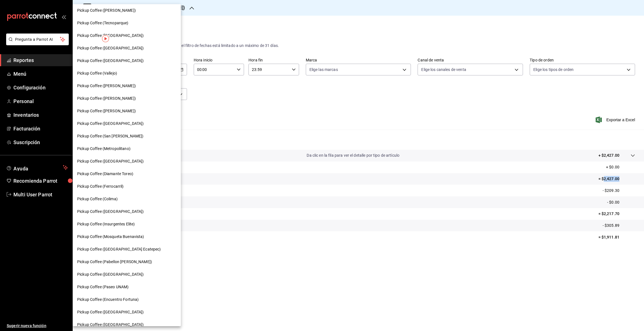
scroll to position [160, 0]
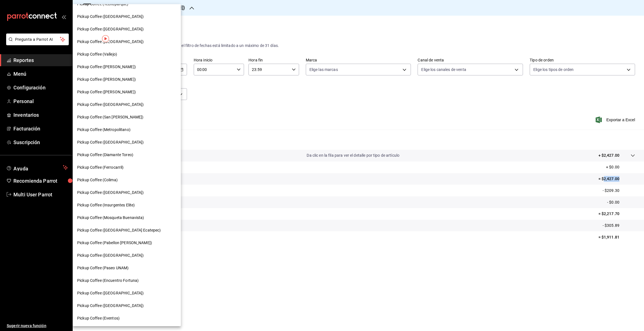
click at [118, 153] on span "Pickup Coffee (Diamante Toreo)" at bounding box center [105, 155] width 56 height 6
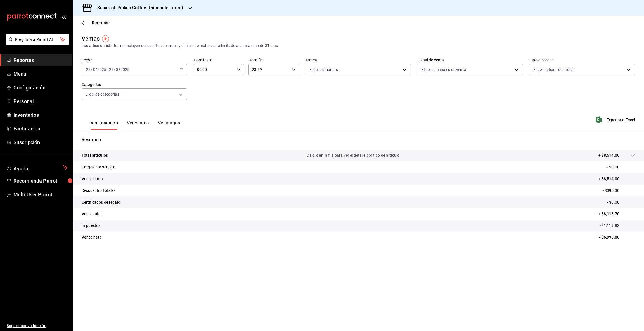
click at [181, 69] on icon "button" at bounding box center [181, 70] width 4 height 4
click at [123, 142] on li "Rango de fechas" at bounding box center [108, 137] width 52 height 13
click at [197, 91] on icon "button" at bounding box center [196, 89] width 2 height 3
click at [198, 143] on button "23" at bounding box center [196, 144] width 10 height 10
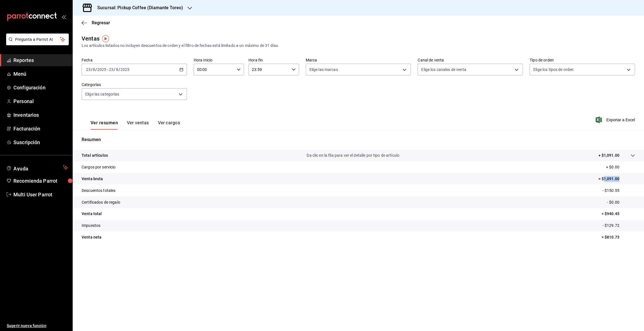
drag, startPoint x: 604, startPoint y: 178, endPoint x: 638, endPoint y: 174, distance: 34.3
click at [638, 174] on tr "Venta bruta = $1,091.00" at bounding box center [358, 179] width 571 height 12
copy p "1,091.00"
click at [179, 68] on icon "button" at bounding box center [181, 70] width 4 height 4
click at [202, 141] on button "24" at bounding box center [206, 144] width 10 height 10
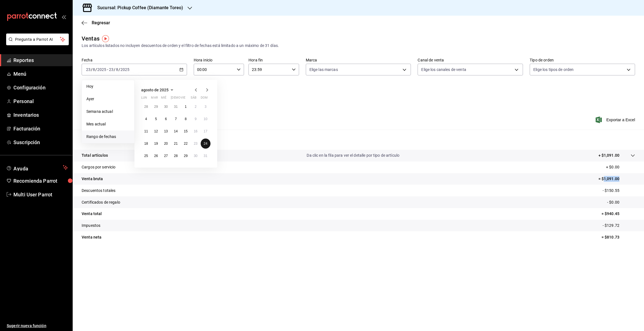
click at [202, 141] on button "24" at bounding box center [206, 144] width 10 height 10
drag, startPoint x: 604, startPoint y: 178, endPoint x: 624, endPoint y: 174, distance: 20.6
click at [624, 174] on tr "Venta bruta = $2,170.00" at bounding box center [358, 179] width 571 height 12
copy p "2,170.00"
click at [180, 67] on div "2025-08-24 24 / 8 / 2025 - 2025-08-24 24 / 8 / 2025" at bounding box center [134, 70] width 105 height 12
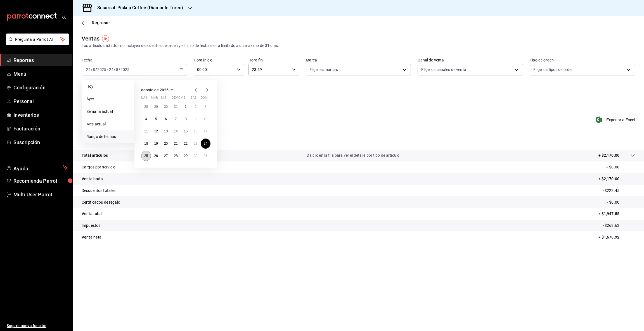
click at [147, 152] on button "25" at bounding box center [146, 156] width 10 height 10
drag, startPoint x: 603, startPoint y: 177, endPoint x: 633, endPoint y: 178, distance: 30.5
click at [633, 178] on p "= $8,514.00" at bounding box center [616, 179] width 37 height 6
copy p "8,514.00"
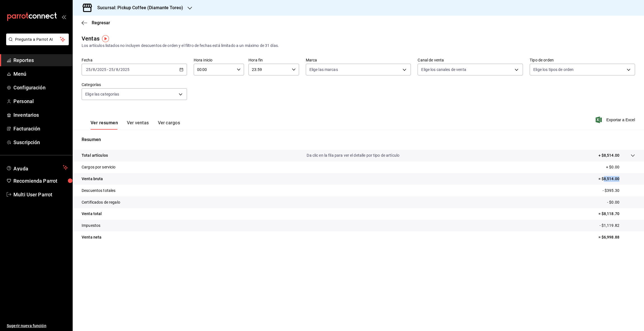
click at [188, 7] on icon "button" at bounding box center [190, 8] width 4 height 4
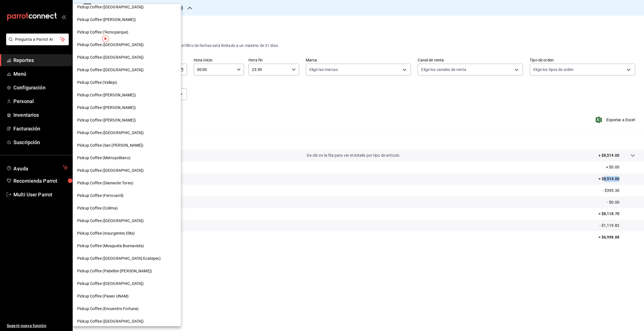
scroll to position [160, 0]
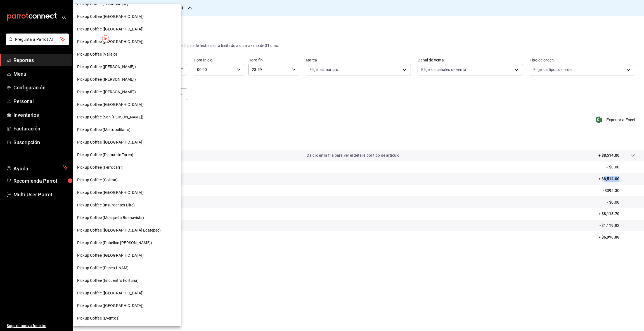
click at [138, 255] on div "Pickup Coffee (Palmas Norte)" at bounding box center [126, 256] width 99 height 6
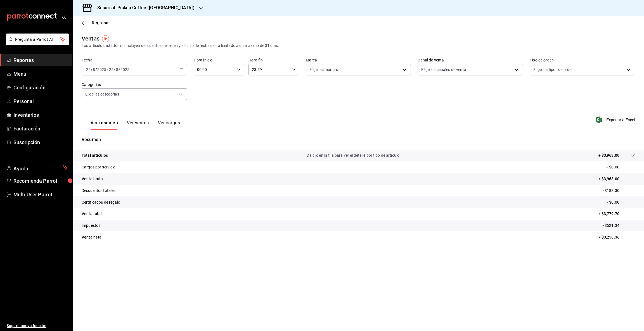
click at [182, 69] on icon "button" at bounding box center [181, 70] width 4 height 4
click at [120, 136] on span "Rango de fechas" at bounding box center [107, 137] width 43 height 6
click at [195, 89] on icon "button" at bounding box center [196, 89] width 2 height 3
click at [195, 140] on button "23" at bounding box center [196, 144] width 10 height 10
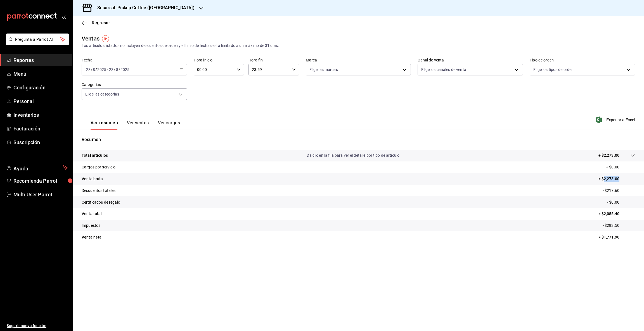
drag, startPoint x: 603, startPoint y: 178, endPoint x: 627, endPoint y: 173, distance: 24.9
click at [627, 173] on tr "Venta bruta = $2,273.00" at bounding box center [358, 179] width 571 height 12
copy p "2,273.00"
click at [182, 69] on icon "button" at bounding box center [181, 70] width 4 height 4
click at [204, 144] on abbr "24" at bounding box center [206, 144] width 4 height 4
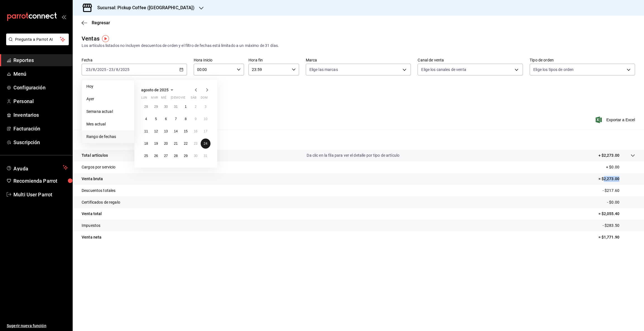
click at [204, 144] on abbr "24" at bounding box center [206, 144] width 4 height 4
drag, startPoint x: 604, startPoint y: 178, endPoint x: 626, endPoint y: 176, distance: 22.5
click at [626, 176] on tr "Venta bruta = $2,028.00" at bounding box center [358, 179] width 571 height 12
click at [180, 68] on icon "button" at bounding box center [181, 70] width 4 height 4
click at [146, 158] on button "25" at bounding box center [146, 156] width 10 height 10
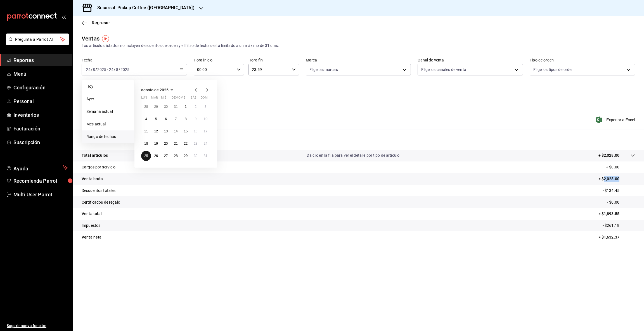
click at [146, 158] on button "25" at bounding box center [146, 156] width 10 height 10
drag, startPoint x: 603, startPoint y: 179, endPoint x: 629, endPoint y: 176, distance: 26.2
click at [629, 176] on p "= $3,963.00" at bounding box center [616, 179] width 37 height 6
click at [199, 8] on icon "button" at bounding box center [201, 8] width 4 height 4
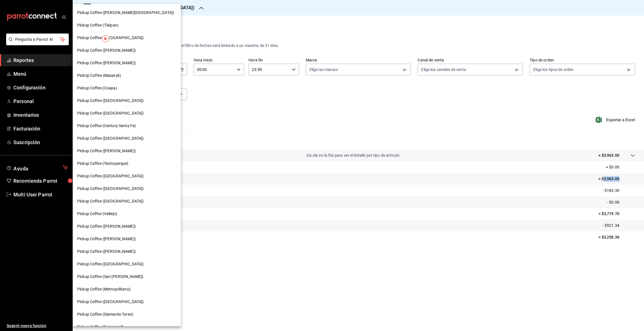
click at [111, 123] on span "Pickup Coffee (Century Santa Fe)" at bounding box center [106, 126] width 59 height 6
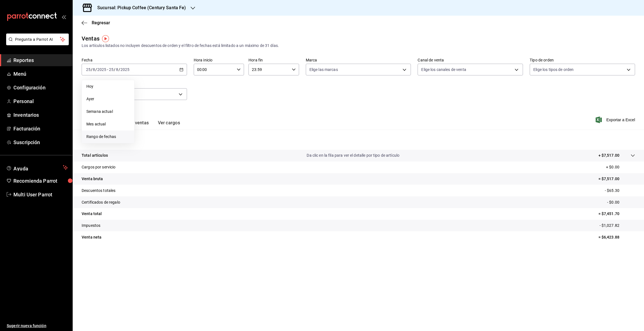
click at [107, 134] on span "Rango de fechas" at bounding box center [107, 137] width 43 height 6
click at [197, 89] on icon "button" at bounding box center [196, 90] width 7 height 7
click at [195, 146] on button "23" at bounding box center [196, 144] width 10 height 10
drag, startPoint x: 604, startPoint y: 179, endPoint x: 622, endPoint y: 176, distance: 18.2
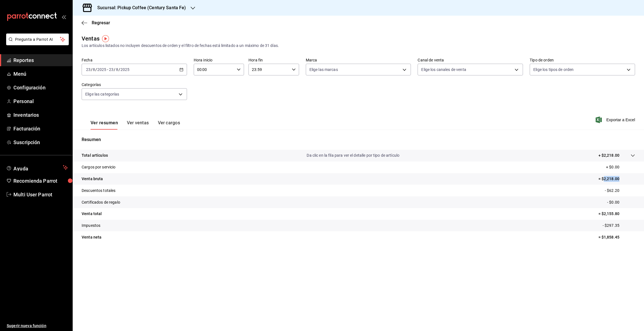
click at [622, 176] on tr "Venta bruta = $2,218.00" at bounding box center [358, 179] width 571 height 12
click at [182, 70] on icon "button" at bounding box center [181, 70] width 4 height 4
click at [207, 144] on abbr "24" at bounding box center [206, 144] width 4 height 4
drag, startPoint x: 604, startPoint y: 178, endPoint x: 623, endPoint y: 176, distance: 18.9
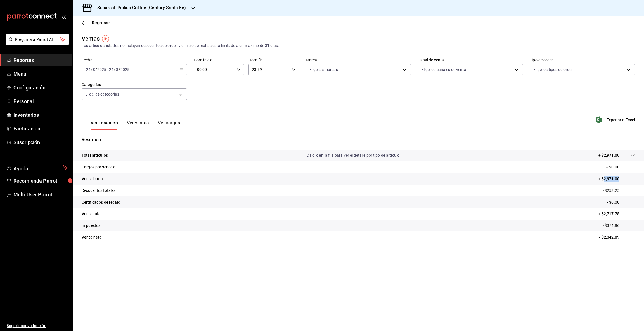
click at [624, 176] on p "= $2,971.00" at bounding box center [616, 179] width 37 height 6
click at [182, 69] on \(Stroke\) "button" at bounding box center [181, 69] width 3 height 0
click at [147, 153] on button "25" at bounding box center [146, 156] width 10 height 10
drag, startPoint x: 603, startPoint y: 178, endPoint x: 637, endPoint y: 176, distance: 33.6
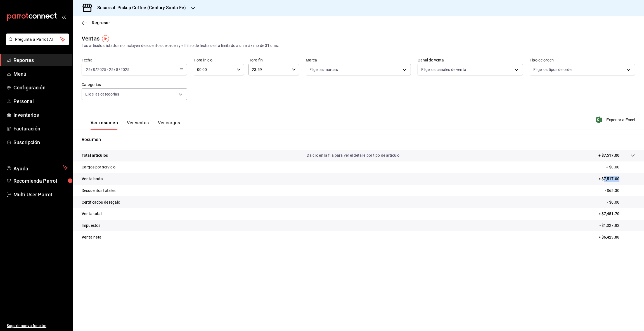
click at [637, 176] on tr "Venta bruta = $7,517.00" at bounding box center [358, 179] width 571 height 12
